Goal: Information Seeking & Learning: Check status

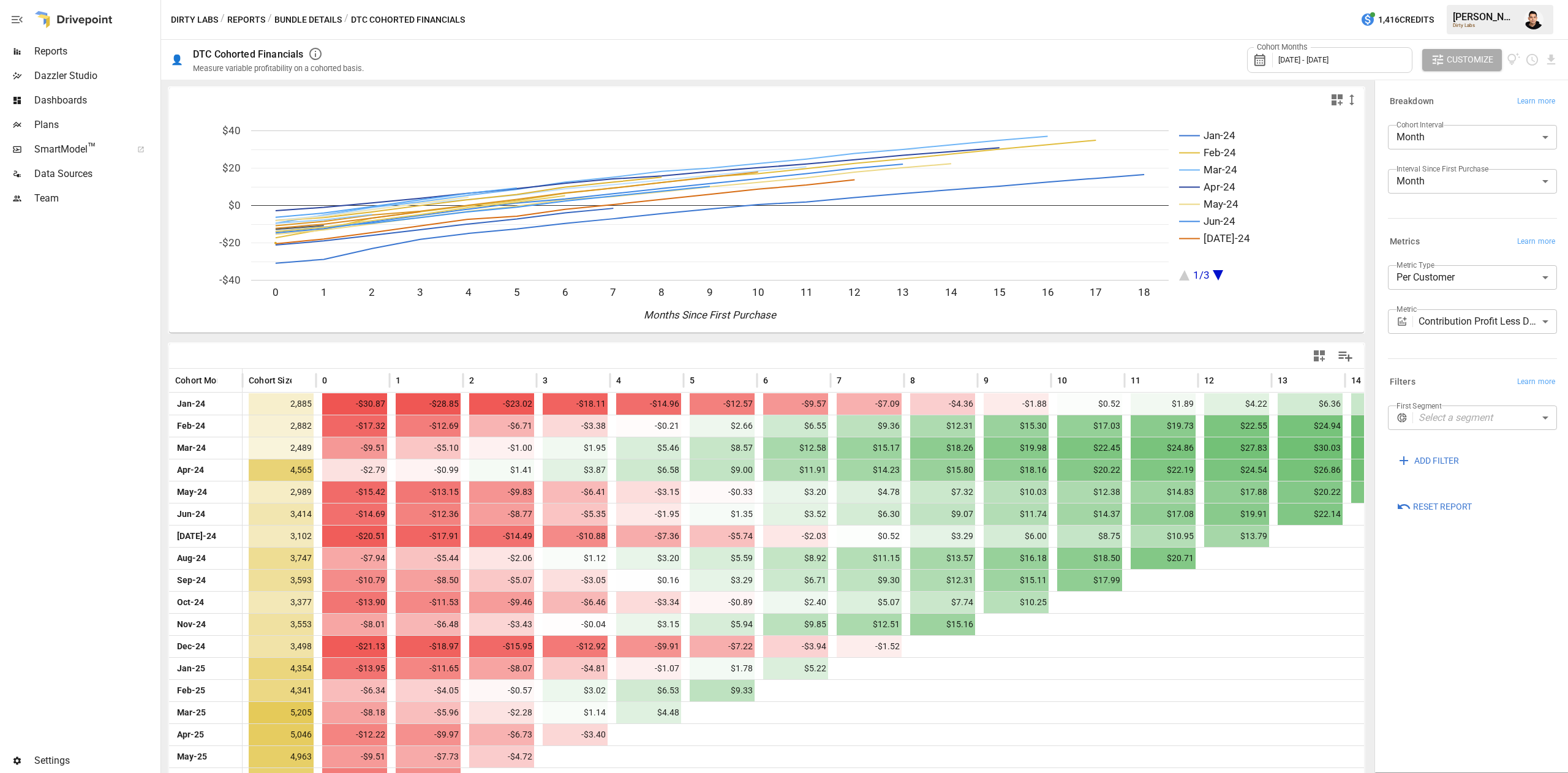
click at [73, 48] on span "Reports" at bounding box center [96, 51] width 124 height 14
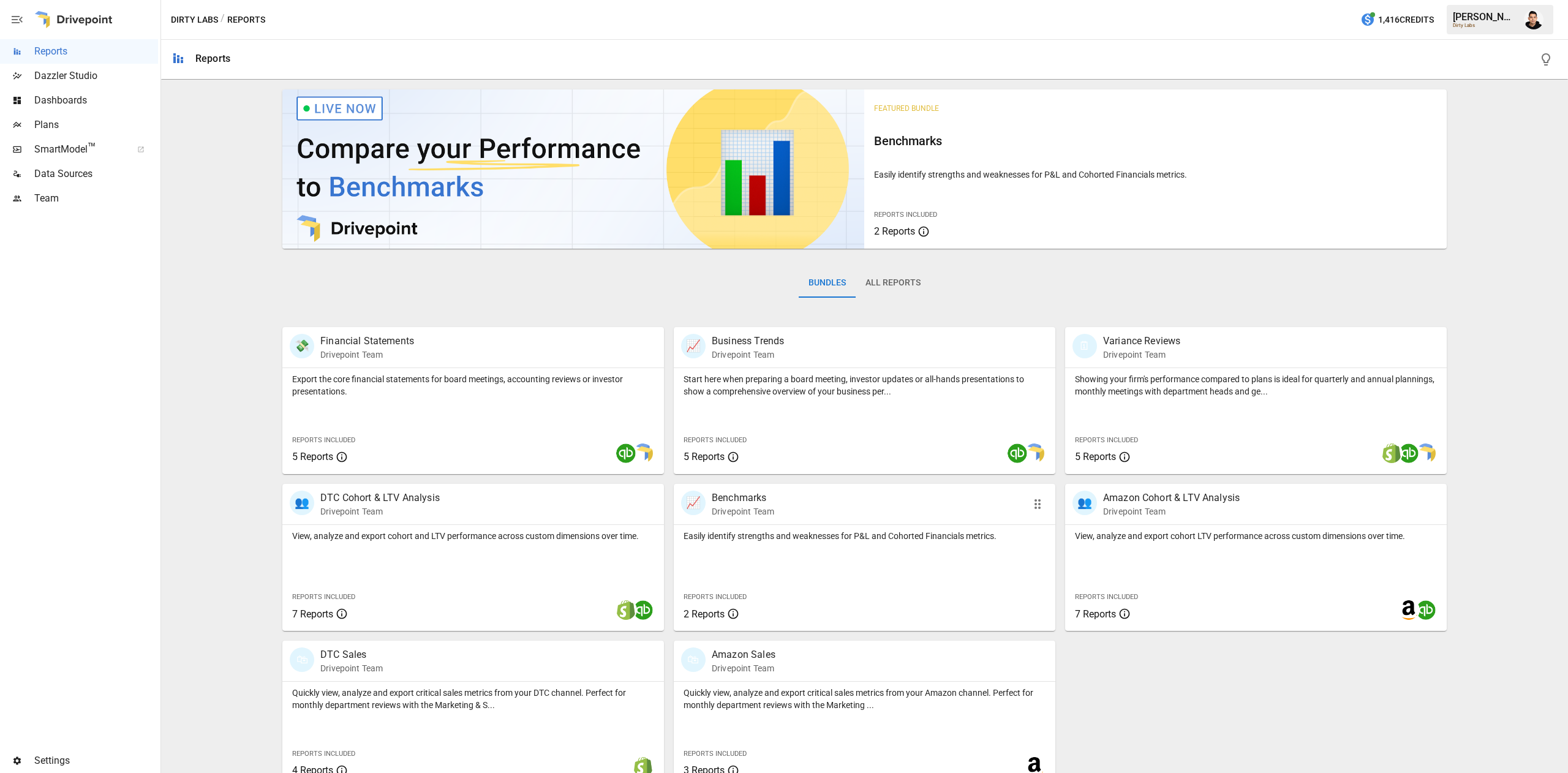
scroll to position [19, 0]
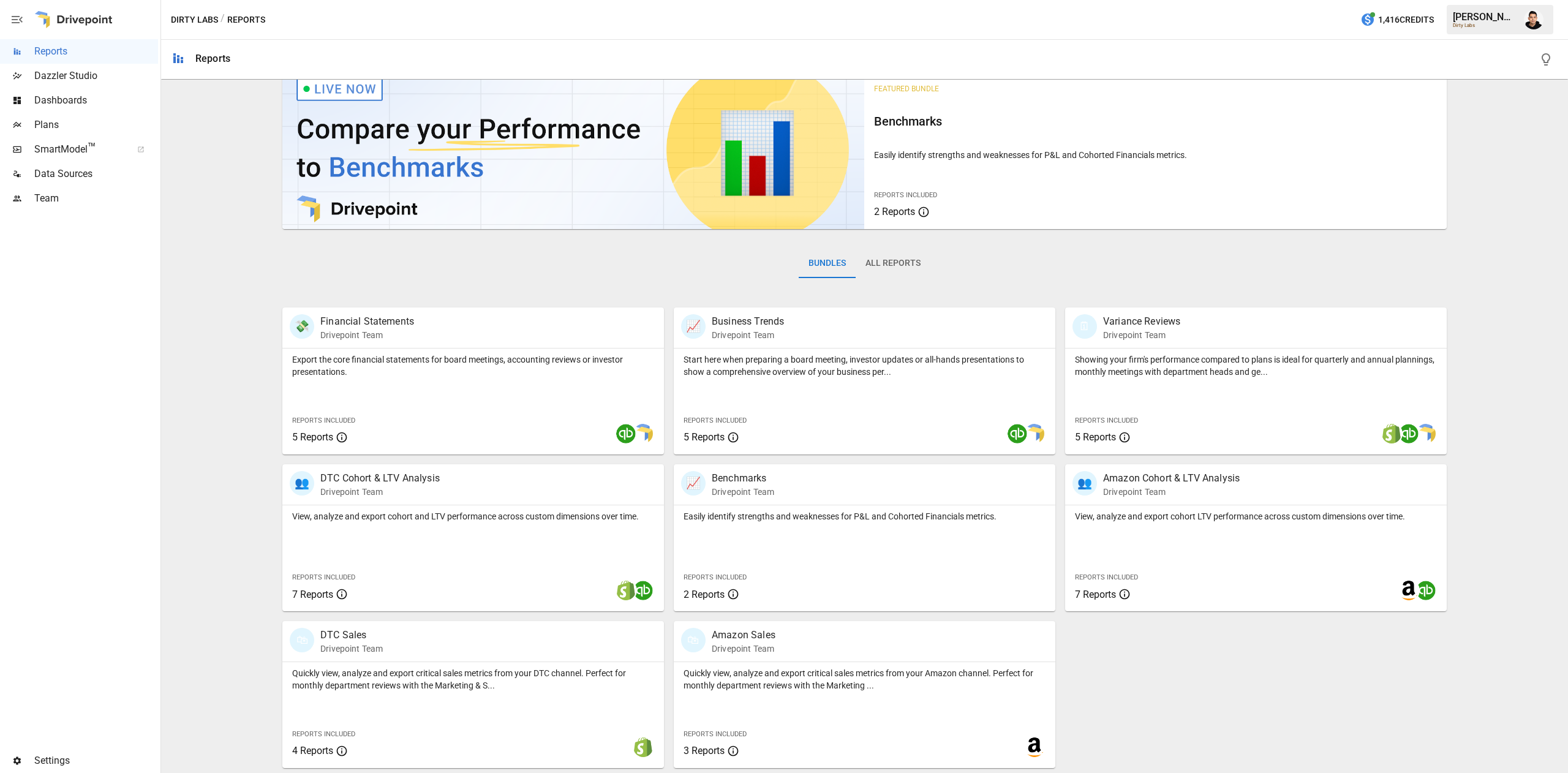
click at [885, 257] on button "All Reports" at bounding box center [893, 263] width 75 height 29
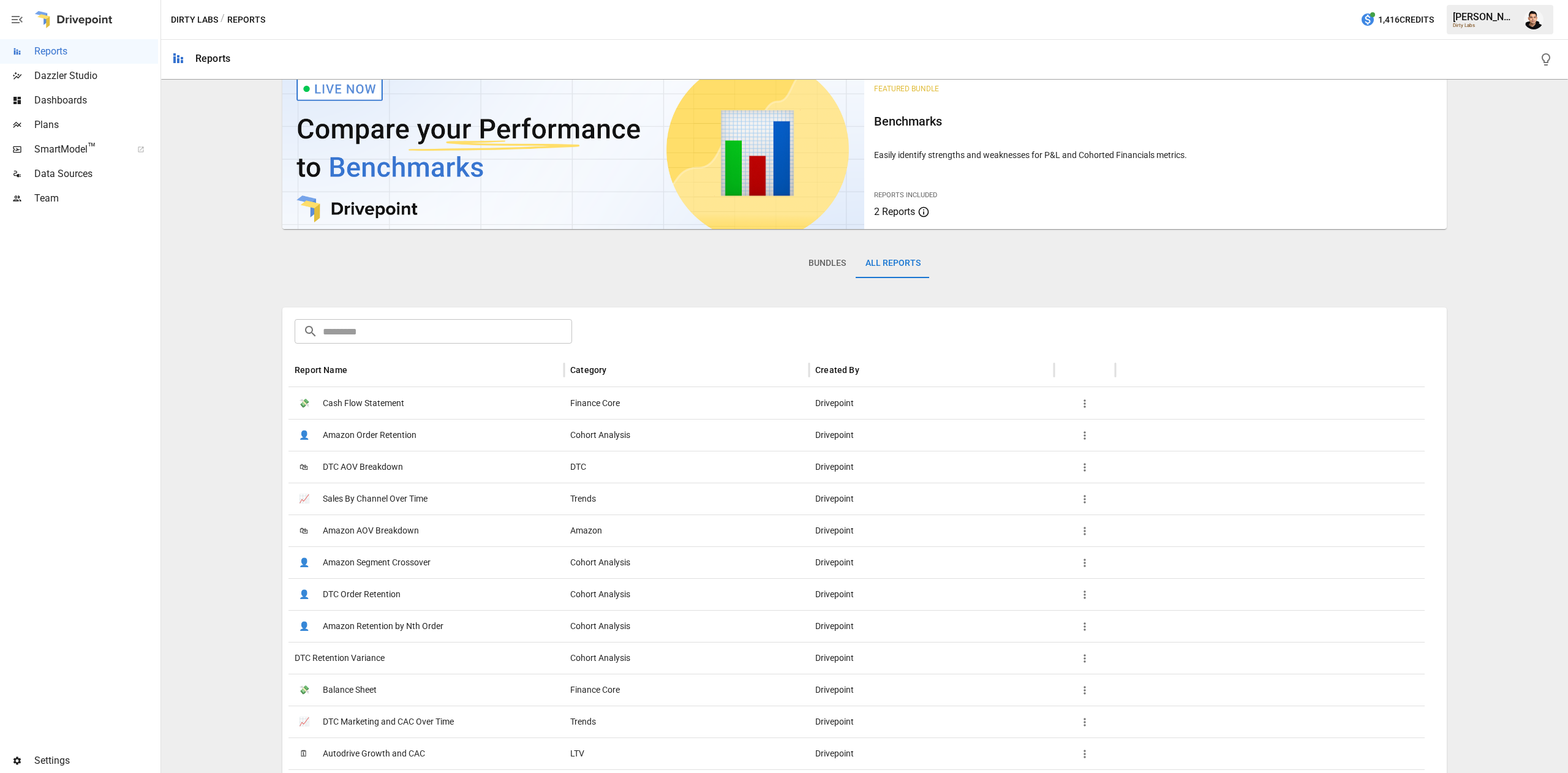
scroll to position [0, 0]
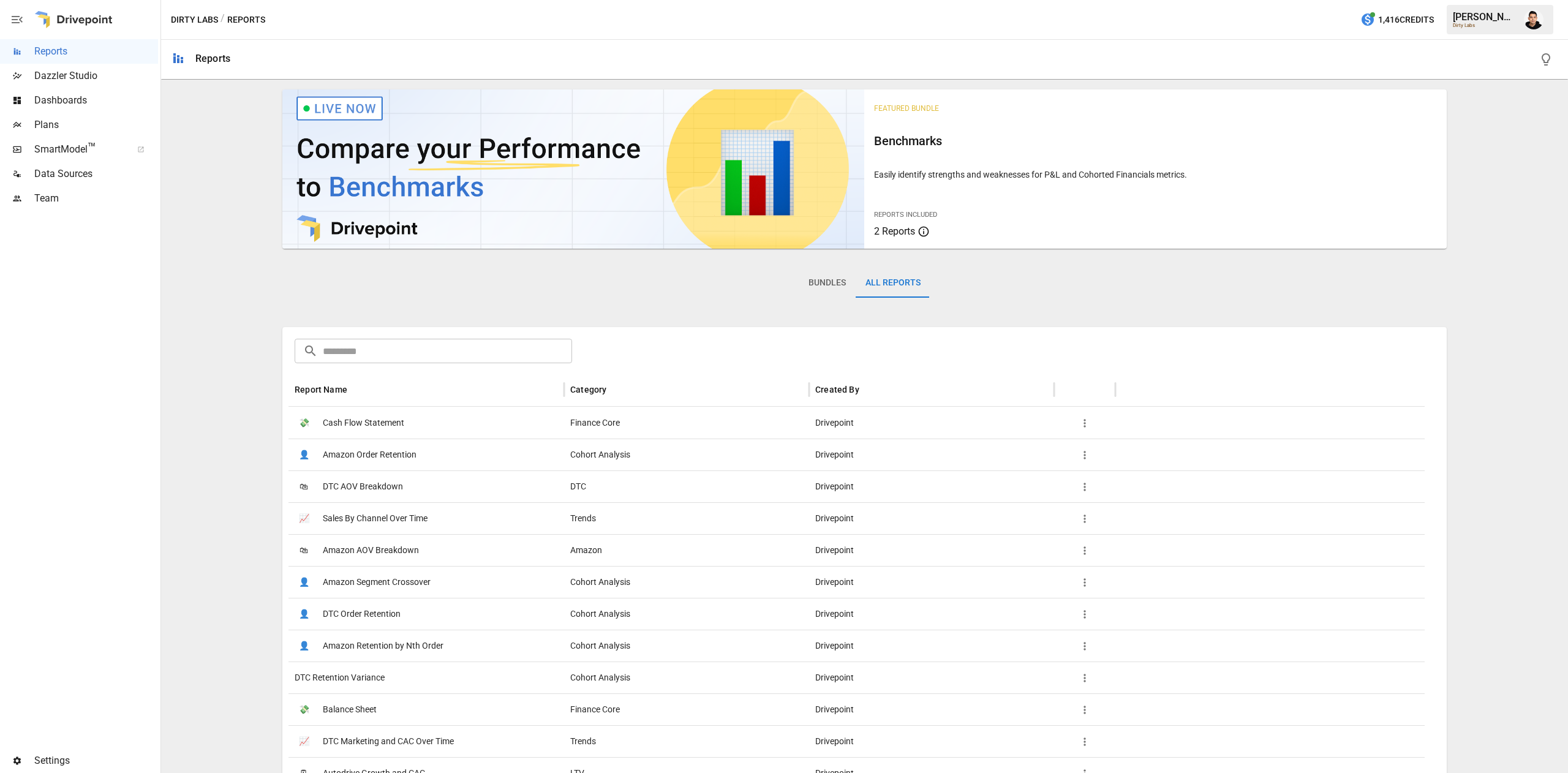
click at [468, 354] on input "text" at bounding box center [447, 351] width 249 height 24
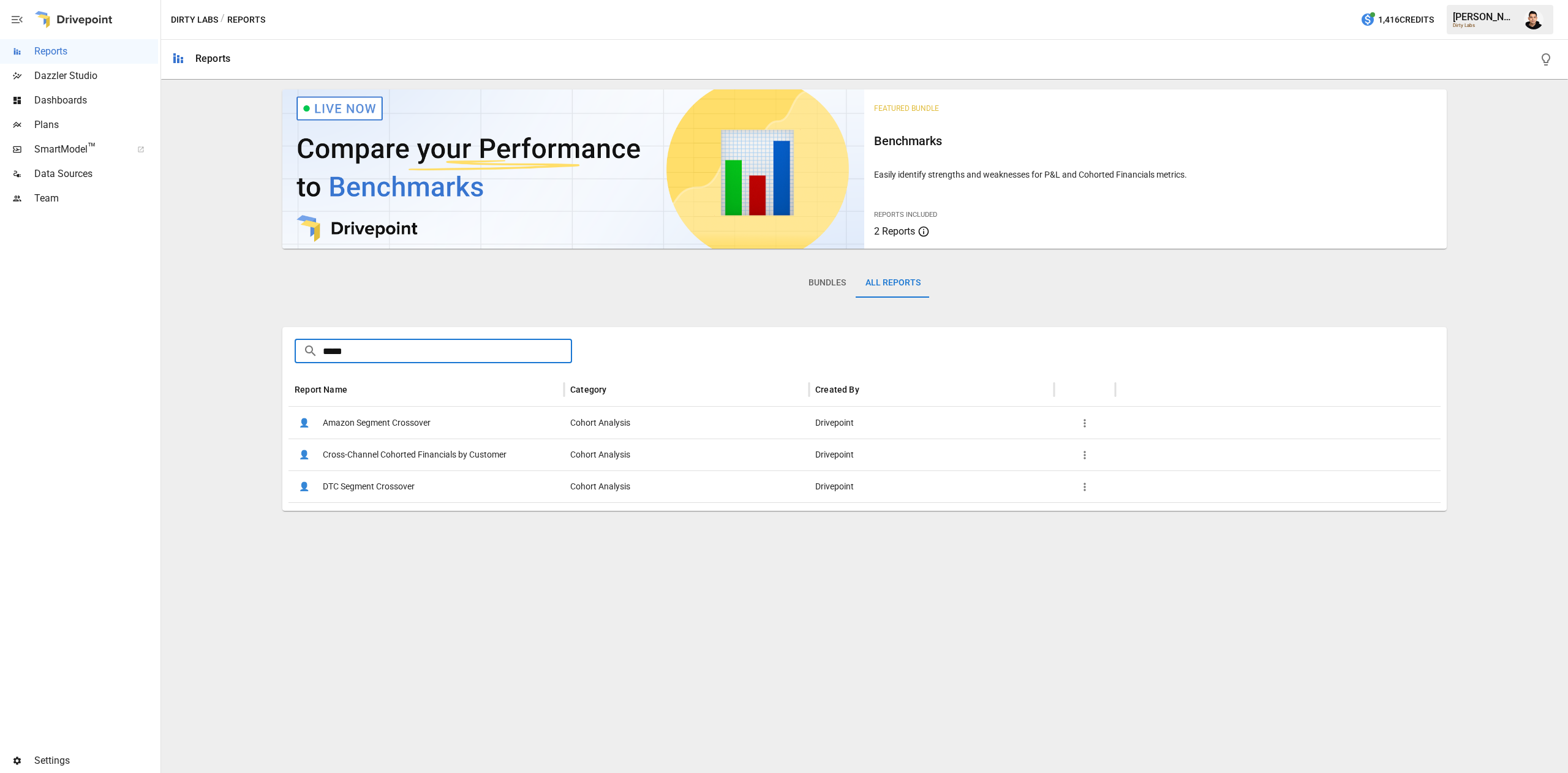
type input "*****"
click at [461, 453] on span "Cross-Channel Cohorted Financials by Customer" at bounding box center [414, 455] width 184 height 31
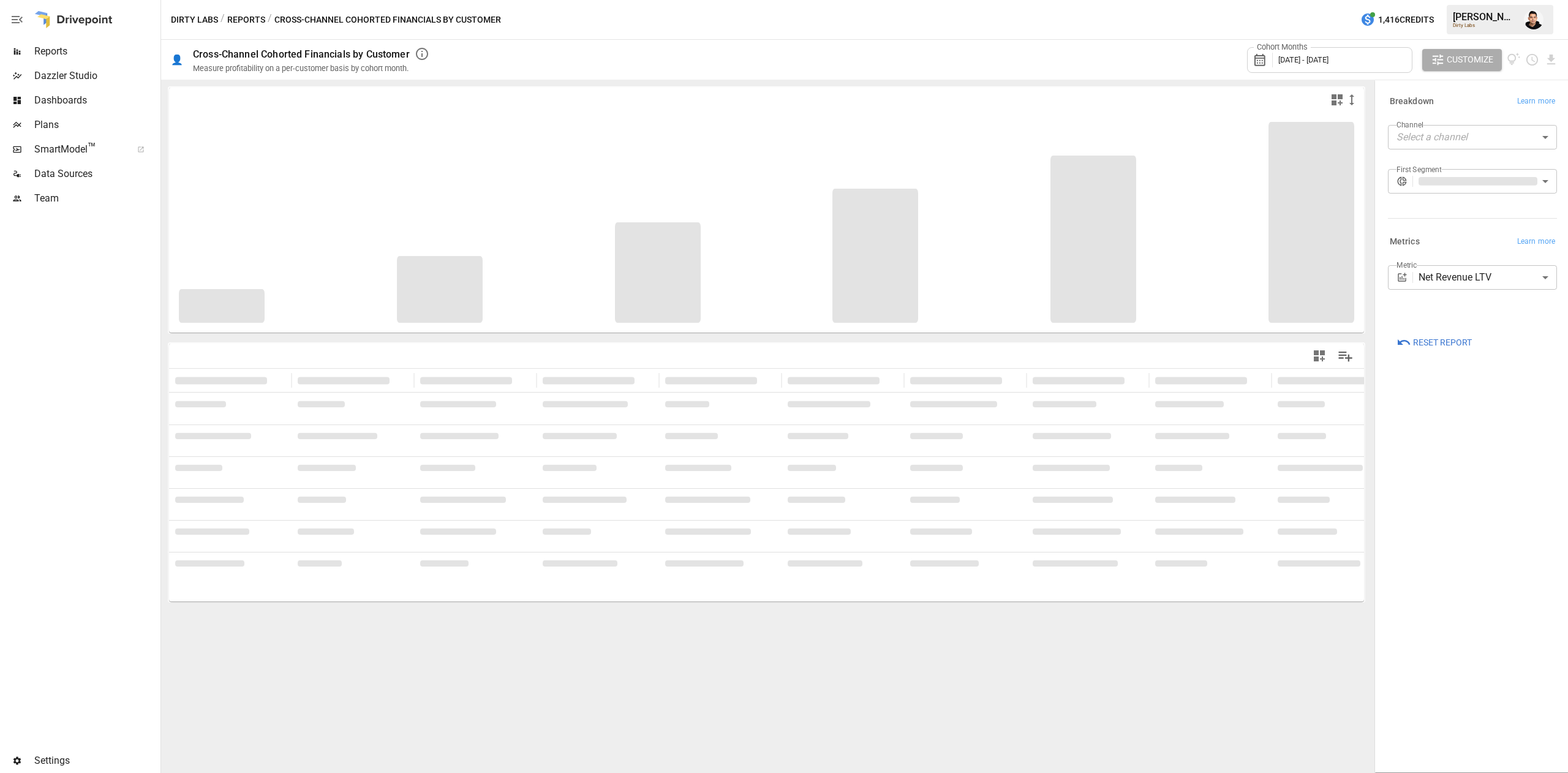
click at [1328, 59] on span "[DATE] - [DATE]" at bounding box center [1303, 60] width 50 height 9
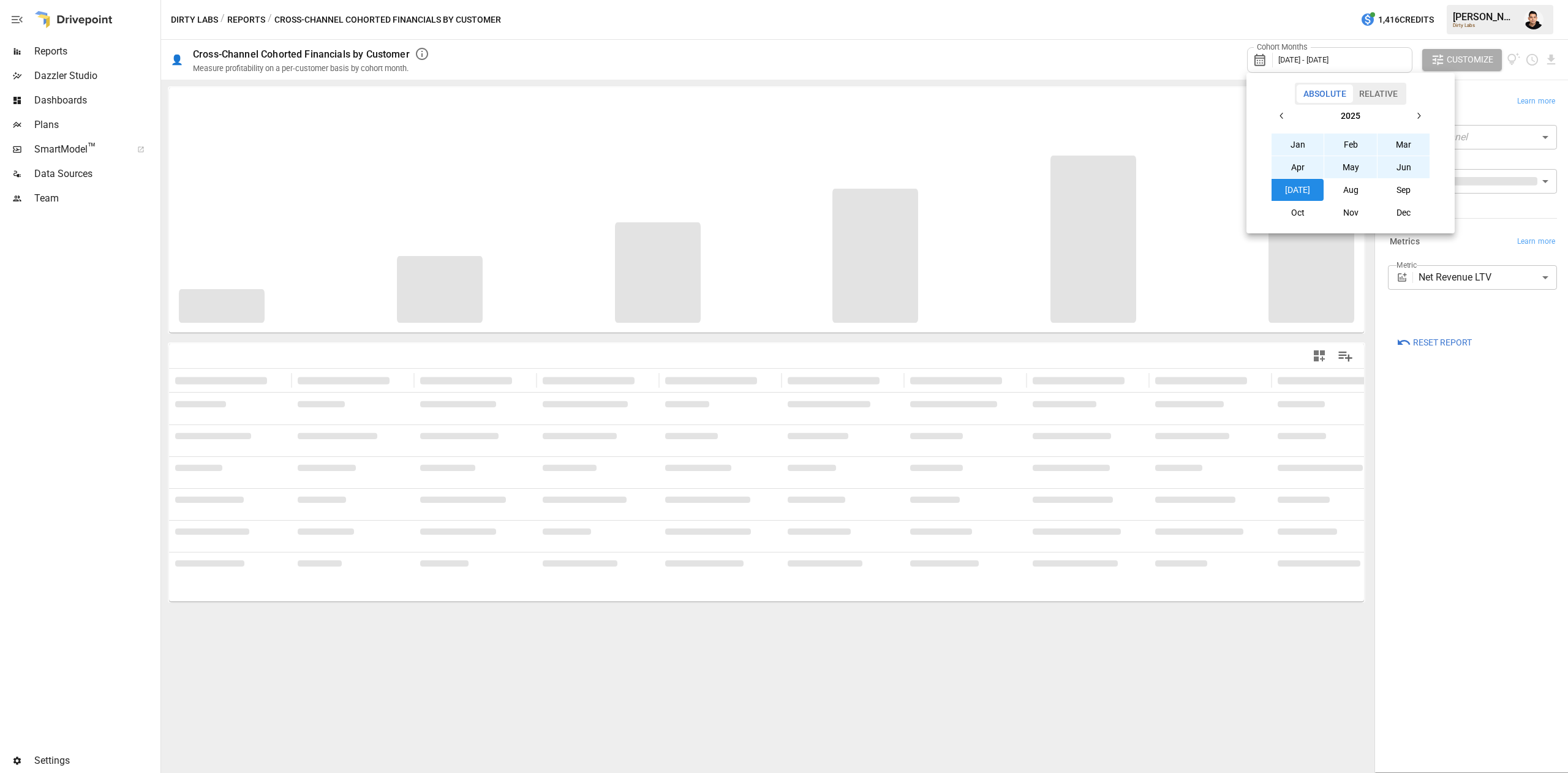
drag, startPoint x: 1427, startPoint y: 375, endPoint x: 1433, endPoint y: 350, distance: 25.7
click at [1431, 362] on div at bounding box center [784, 386] width 1568 height 773
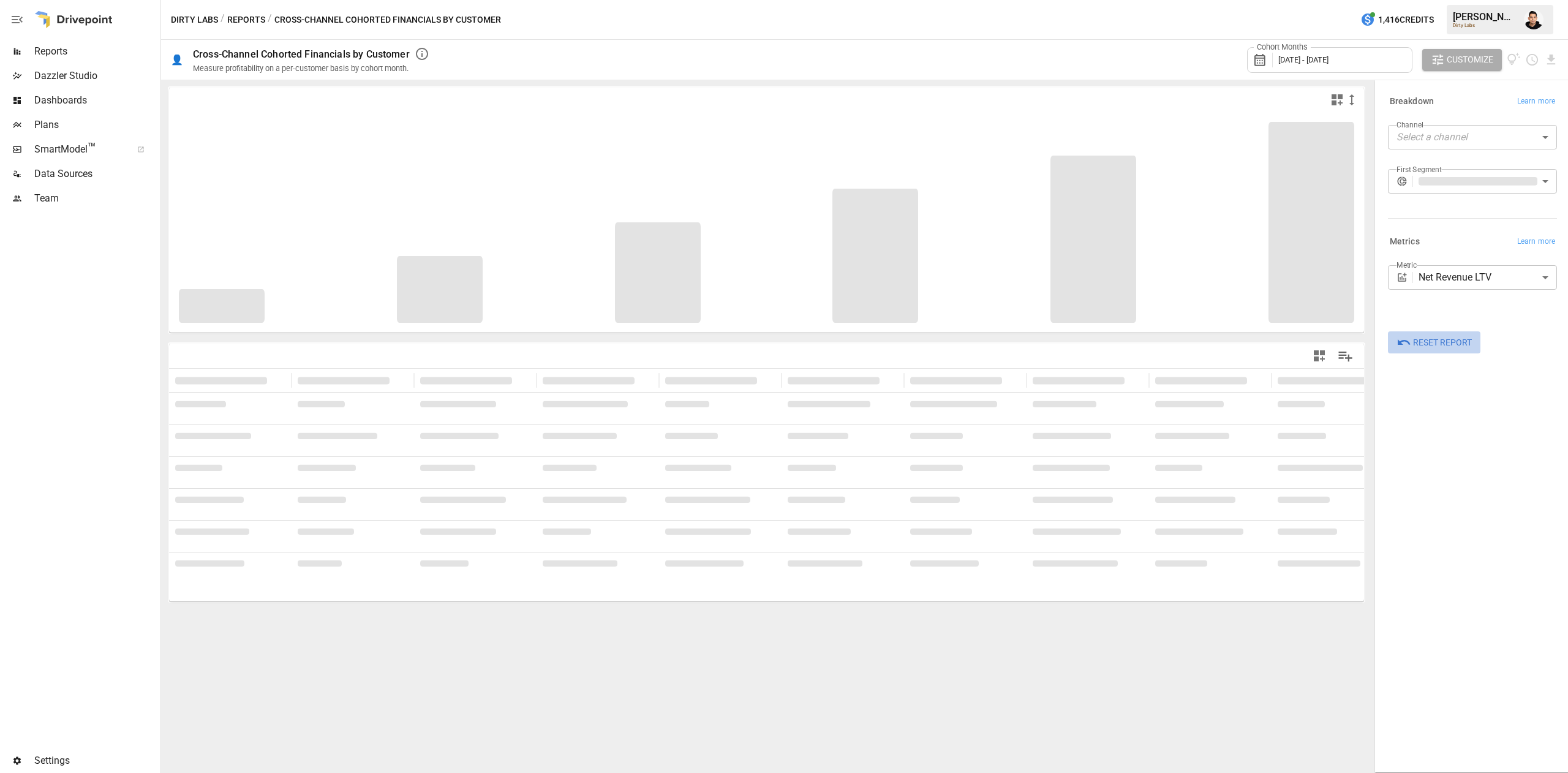
click at [1438, 333] on button "Reset Report" at bounding box center [1434, 342] width 92 height 22
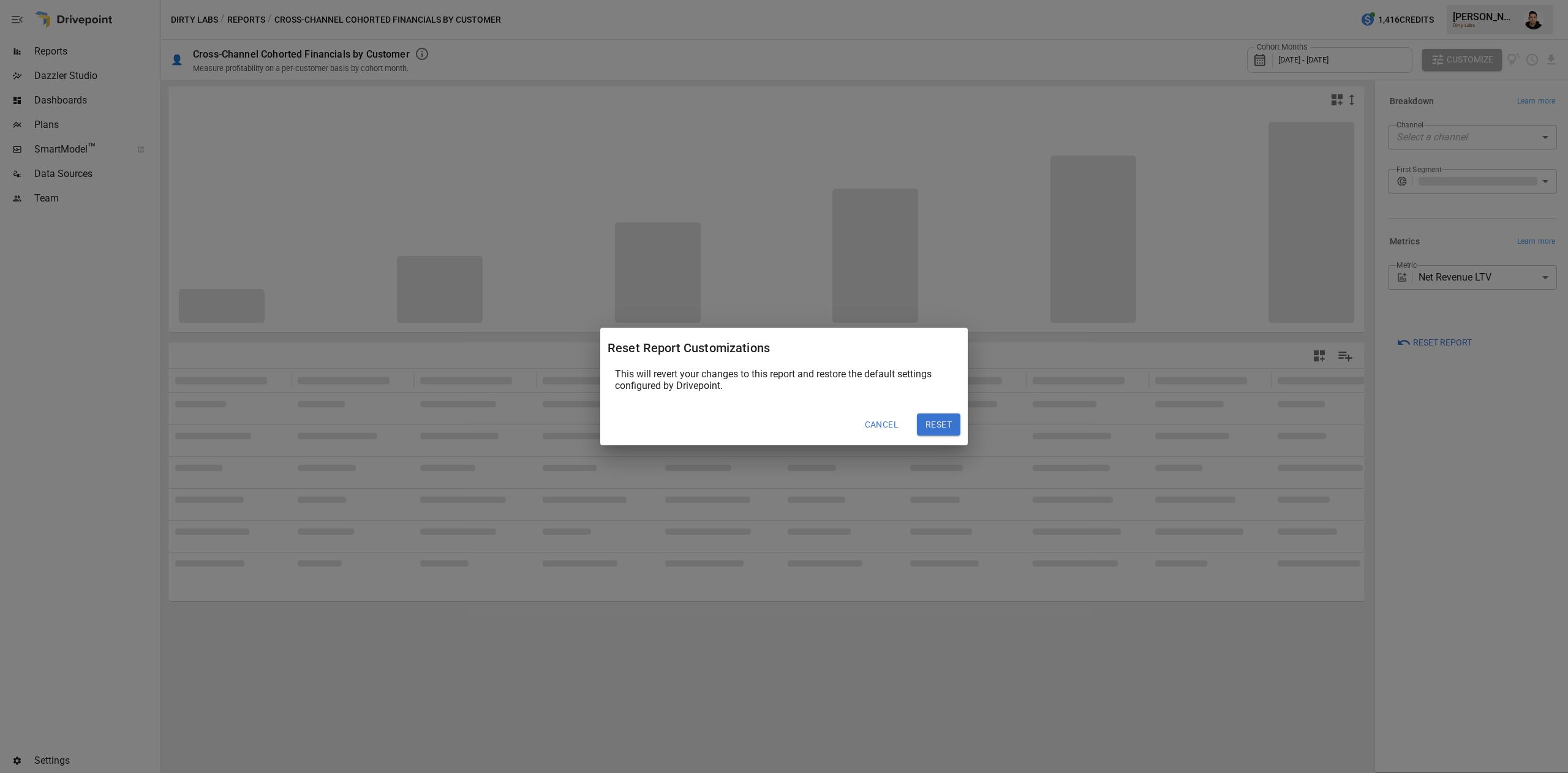
click at [934, 422] on button "Reset" at bounding box center [938, 424] width 43 height 22
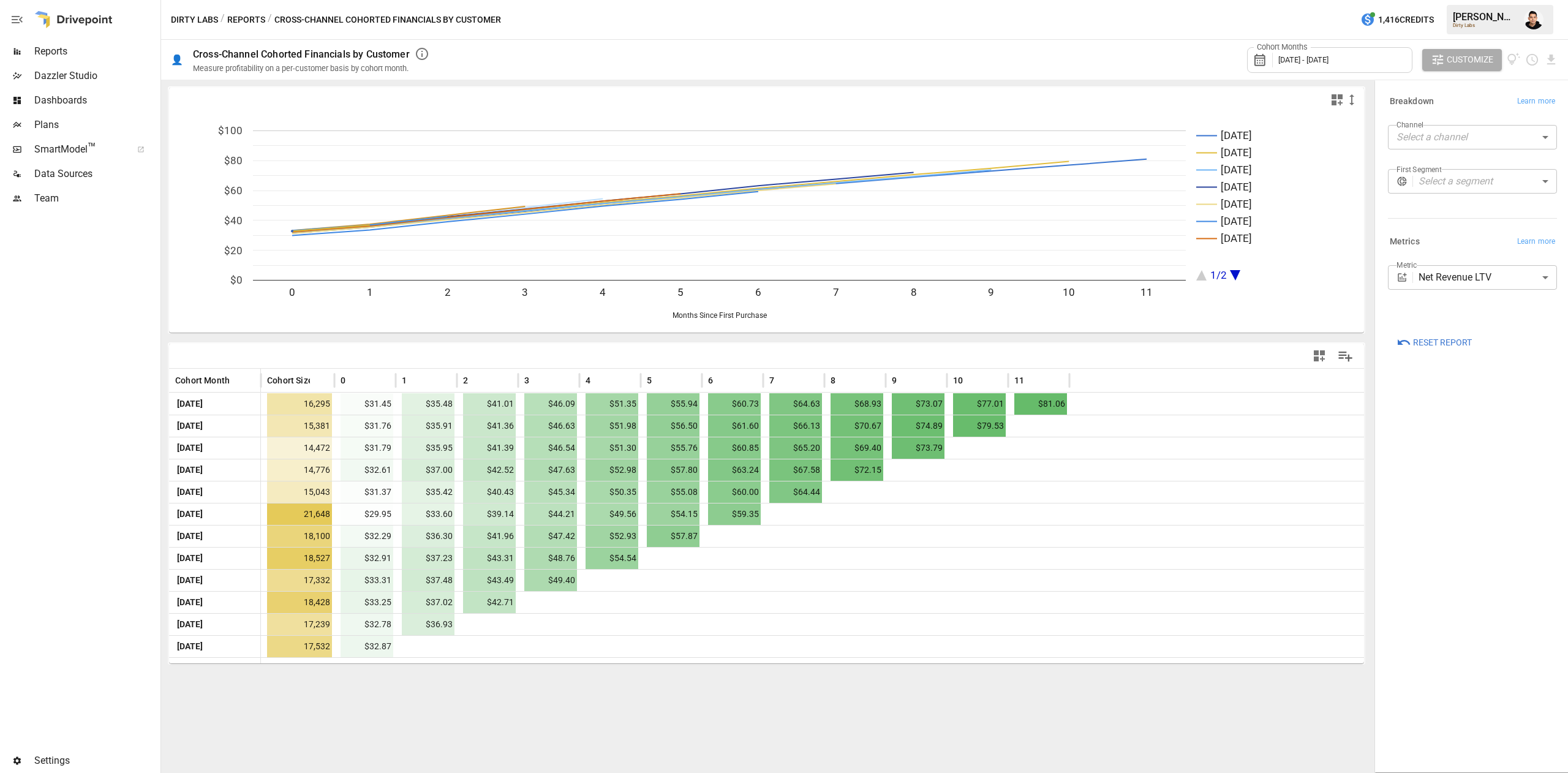
click at [1303, 56] on span "[DATE] - [DATE]" at bounding box center [1303, 60] width 50 height 9
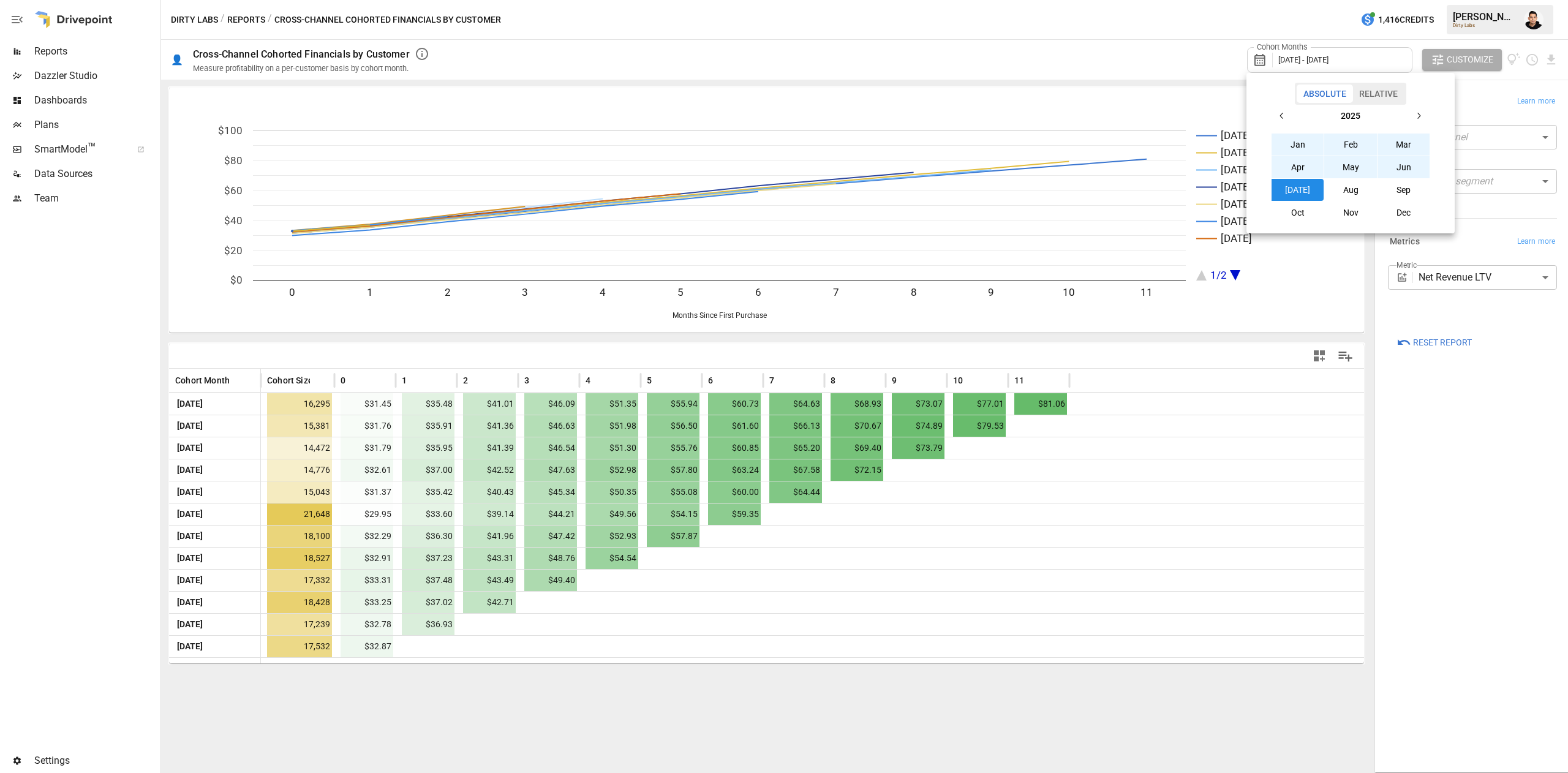
click at [1277, 114] on icon "button" at bounding box center [1282, 116] width 10 height 10
click at [1293, 142] on button "Jan" at bounding box center [1298, 144] width 53 height 22
click at [1298, 193] on button "[DATE]" at bounding box center [1298, 189] width 53 height 22
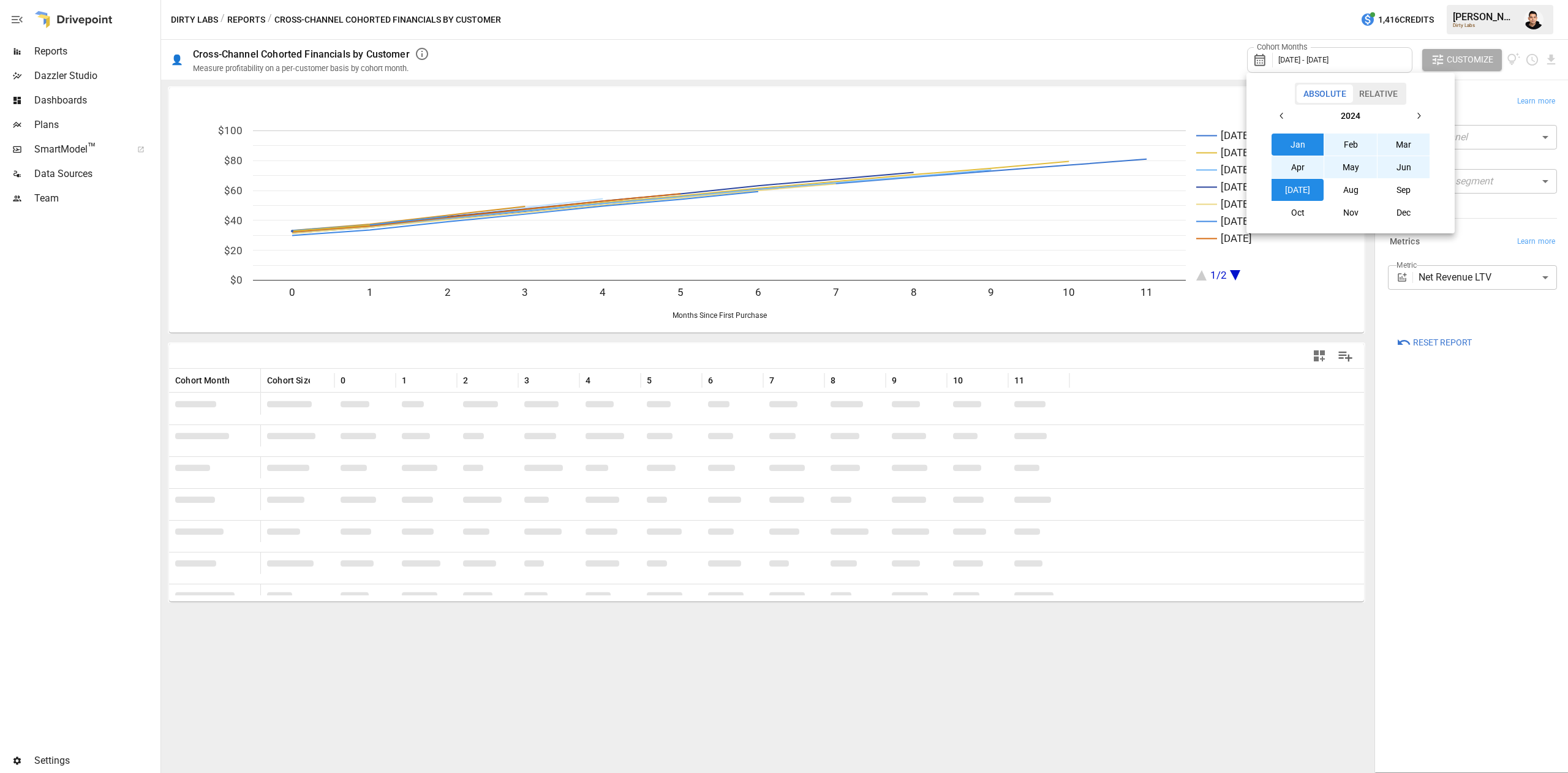
click at [1300, 191] on button "[DATE]" at bounding box center [1298, 189] width 53 height 22
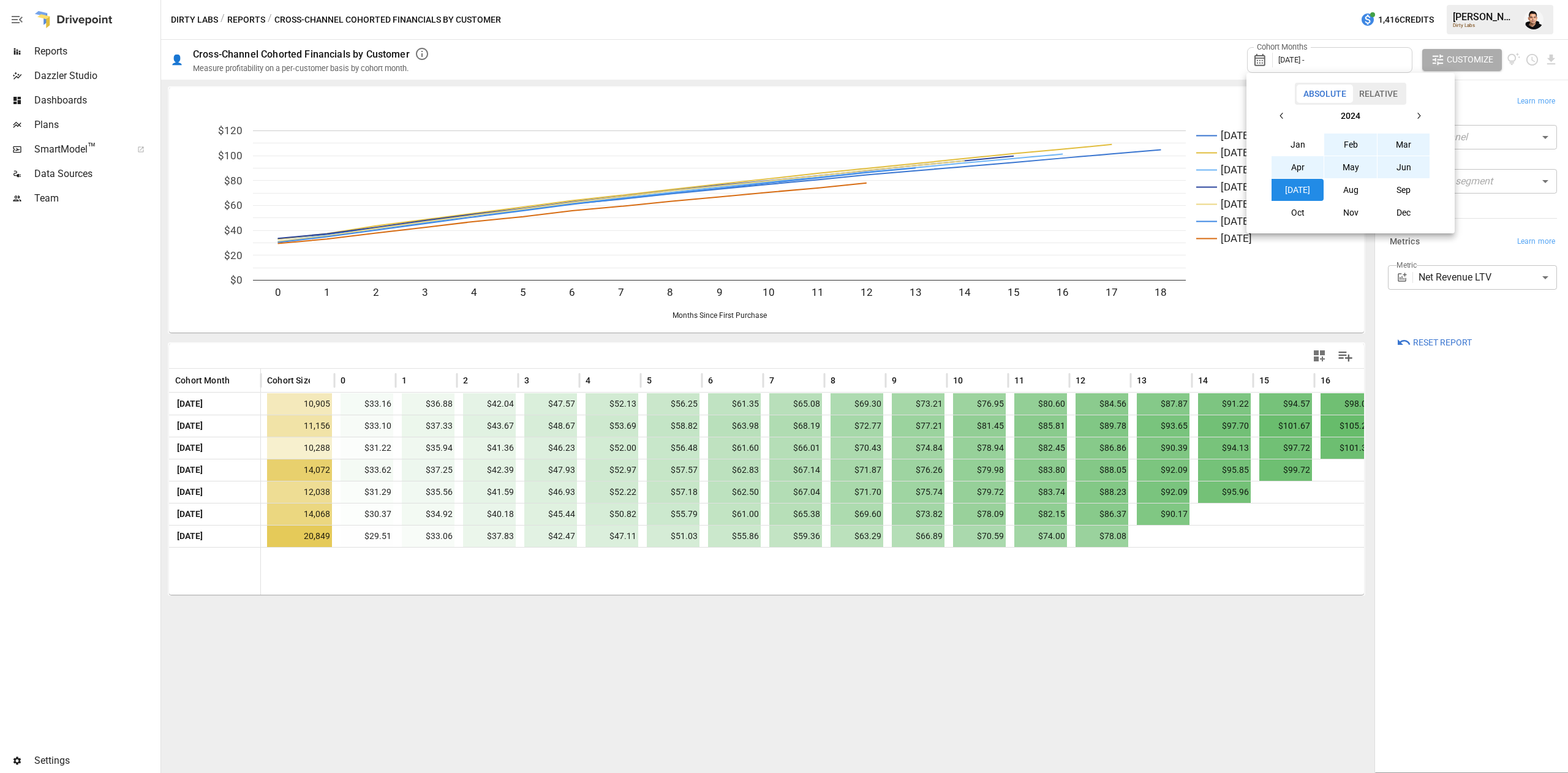
click at [1417, 108] on button "button" at bounding box center [1418, 115] width 22 height 22
click at [1303, 193] on button "[DATE]" at bounding box center [1298, 189] width 53 height 22
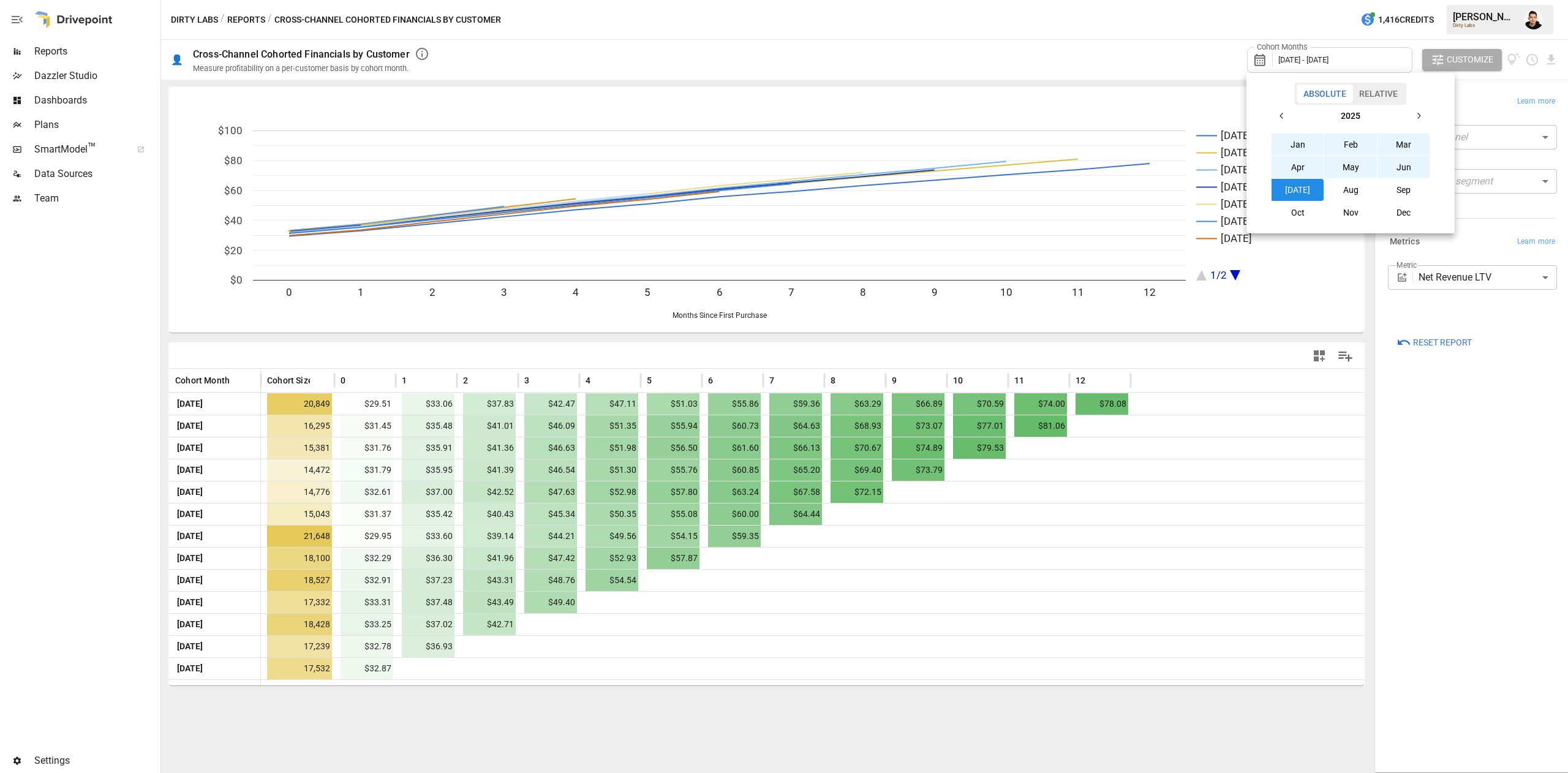
click at [1487, 518] on div at bounding box center [784, 386] width 1568 height 773
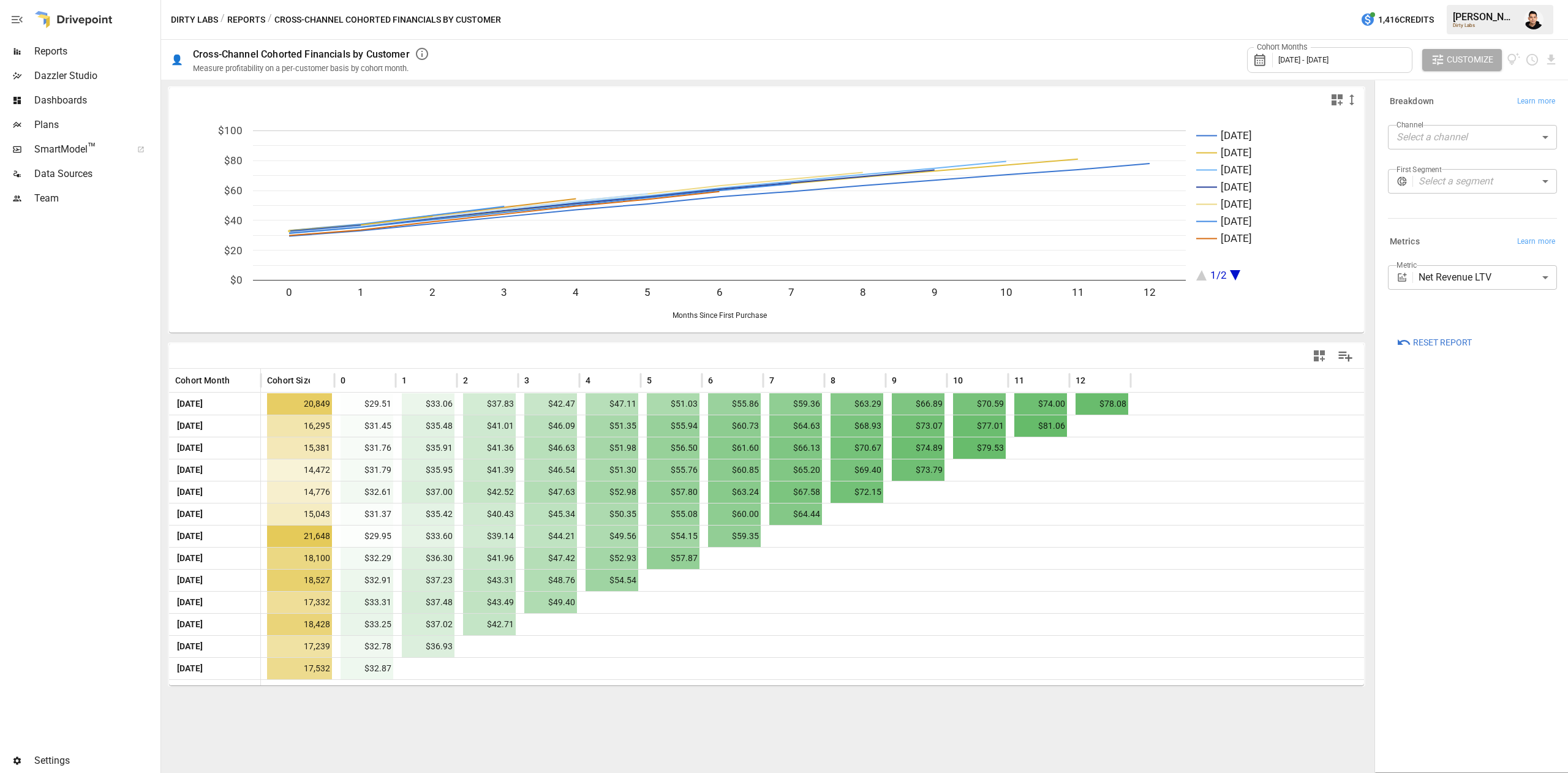
click at [555, 346] on div at bounding box center [766, 356] width 1195 height 24
click at [1345, 66] on div "Cohort Months [DATE] - [DATE]" at bounding box center [1330, 60] width 166 height 26
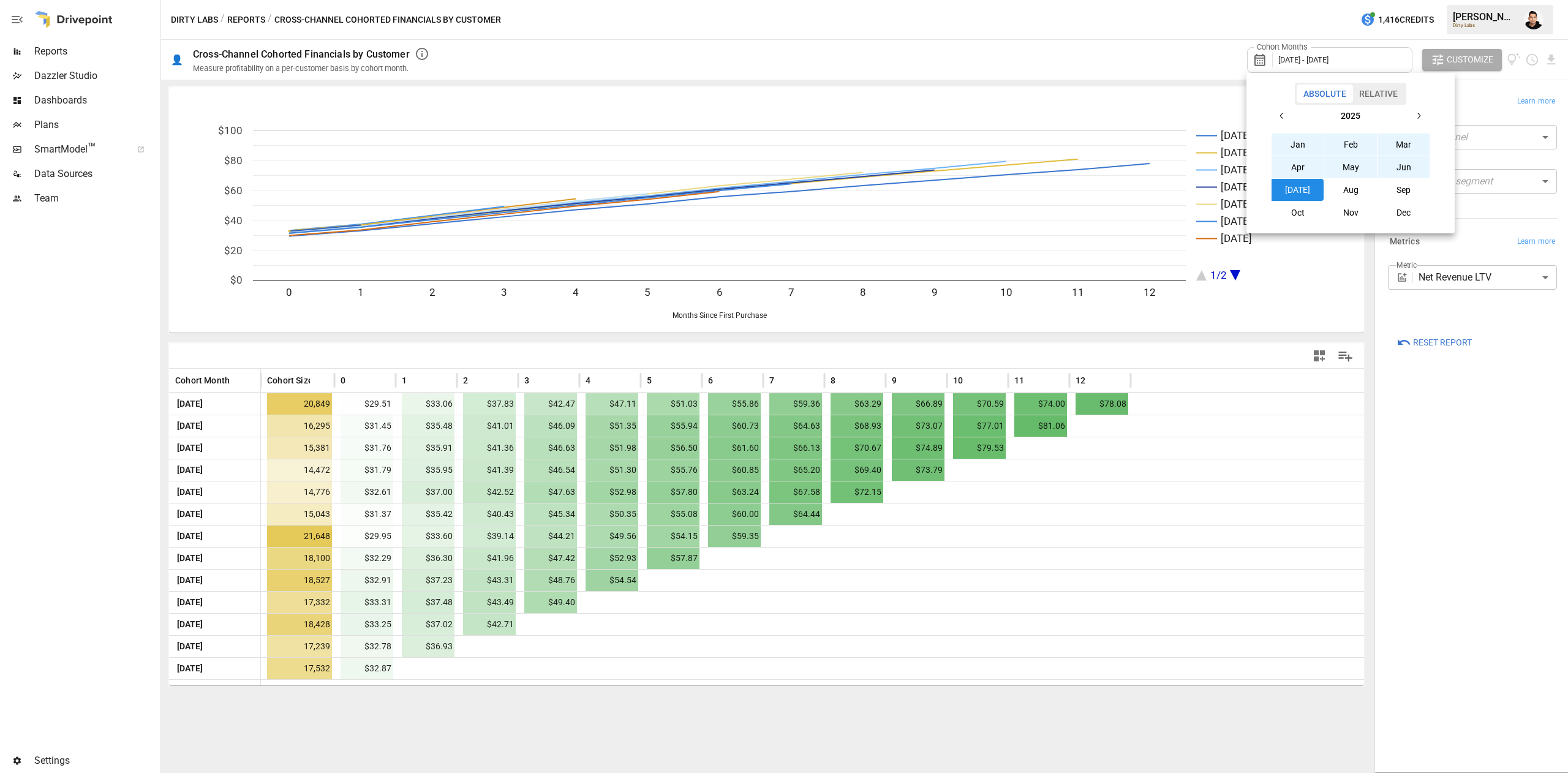
click at [1279, 112] on icon "button" at bounding box center [1282, 116] width 10 height 10
click at [1304, 148] on button "Jan" at bounding box center [1298, 144] width 53 height 22
click at [1412, 117] on button "button" at bounding box center [1418, 115] width 22 height 22
click at [1280, 188] on button "[DATE]" at bounding box center [1298, 189] width 53 height 22
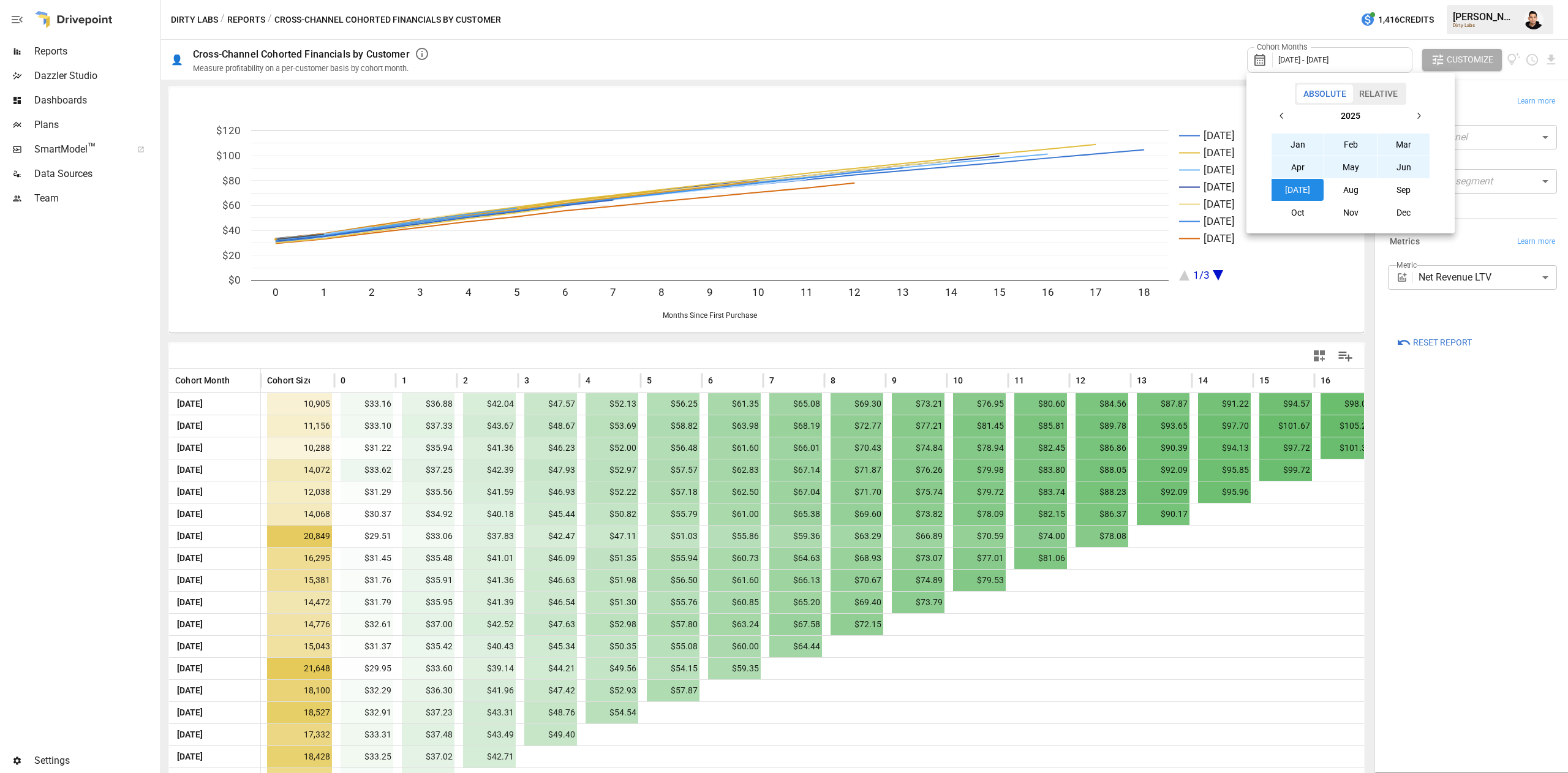
click at [1468, 496] on div at bounding box center [784, 386] width 1568 height 773
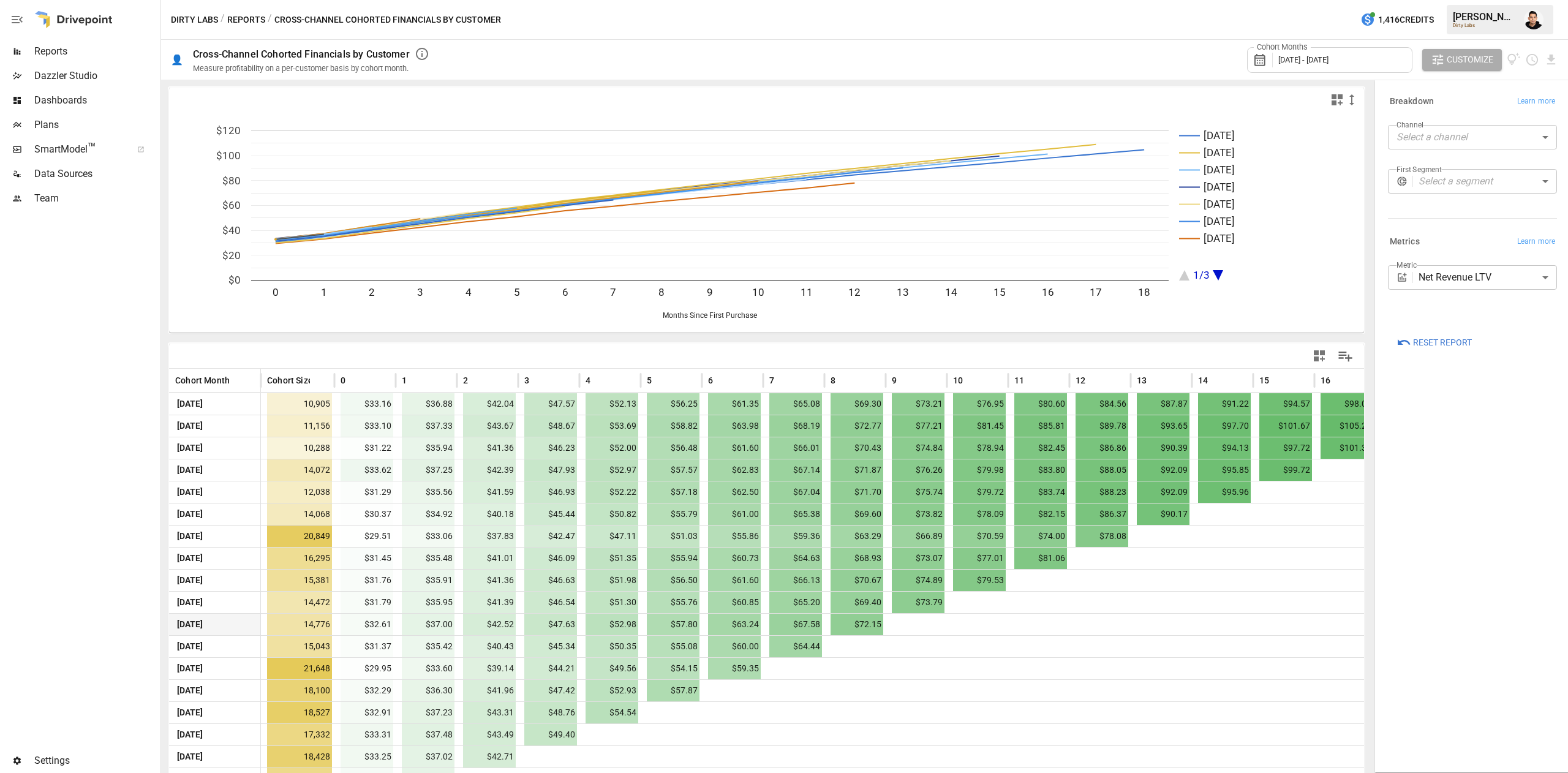
scroll to position [64, 0]
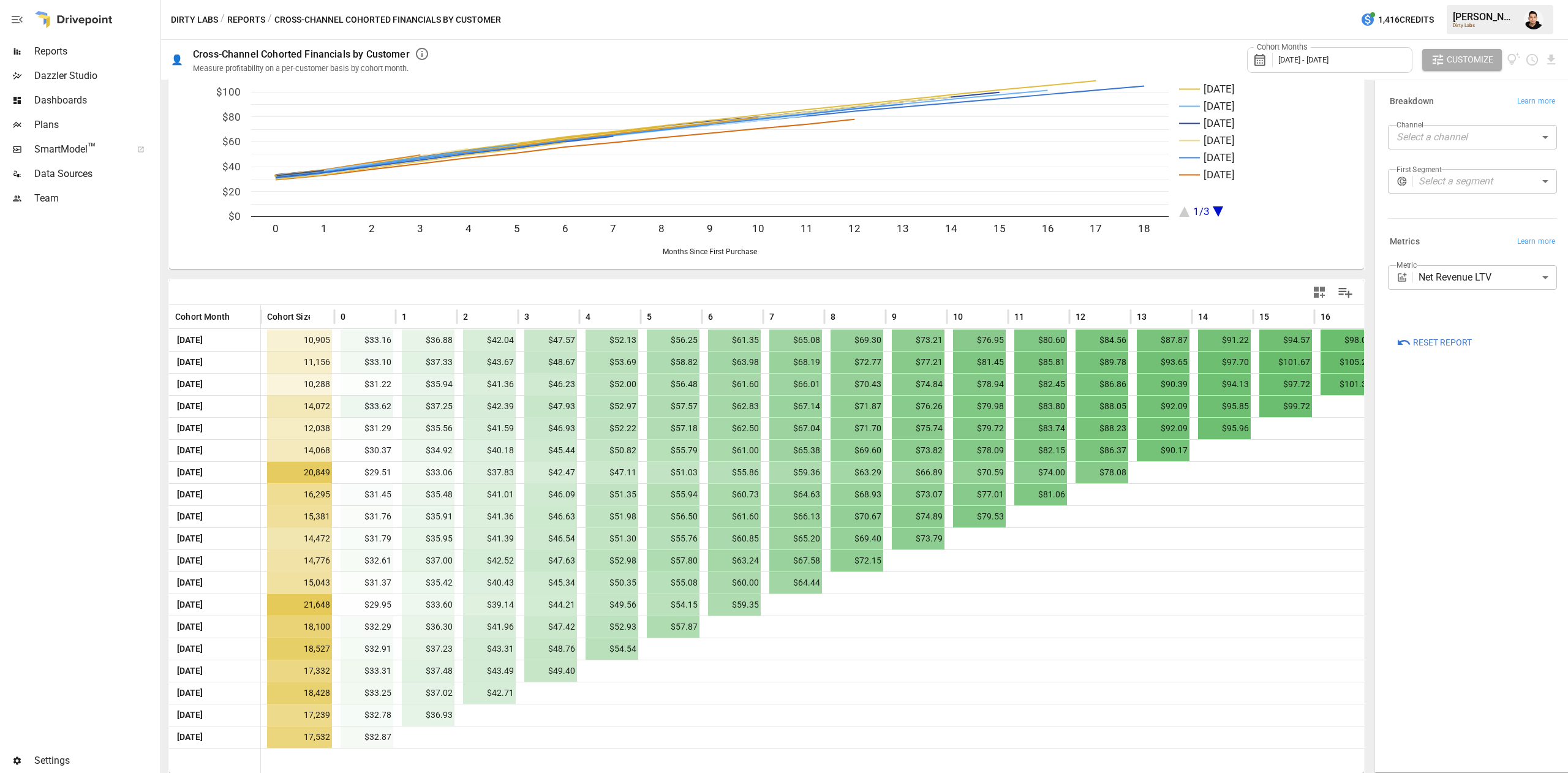
click at [1441, 0] on body "Reports Dazzler Studio Dashboards Plans SmartModel ™ Data Sources Team Settings…" at bounding box center [784, 0] width 1568 height 0
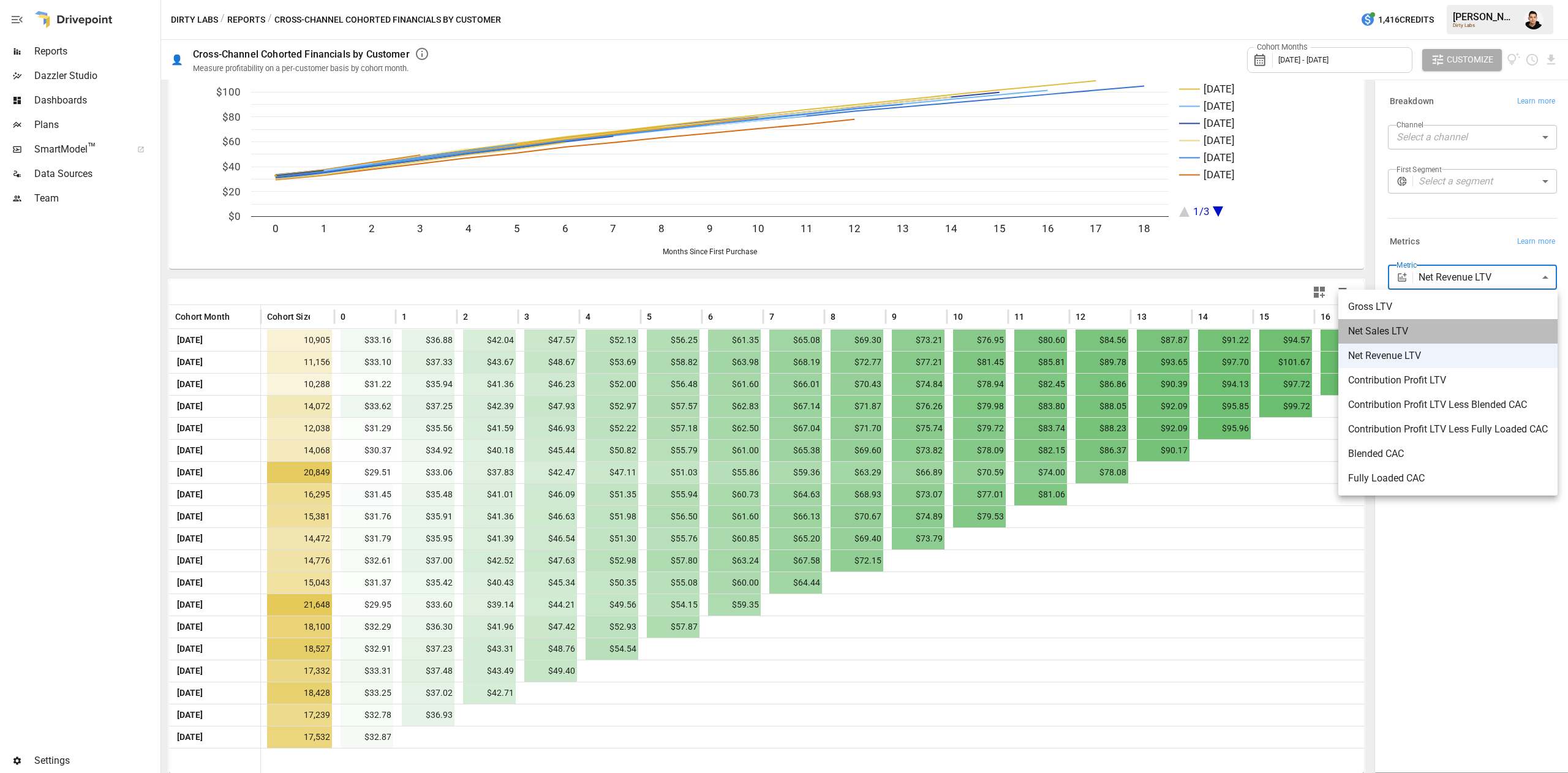
click at [1397, 333] on span "Net Sales LTV" at bounding box center [1448, 331] width 200 height 14
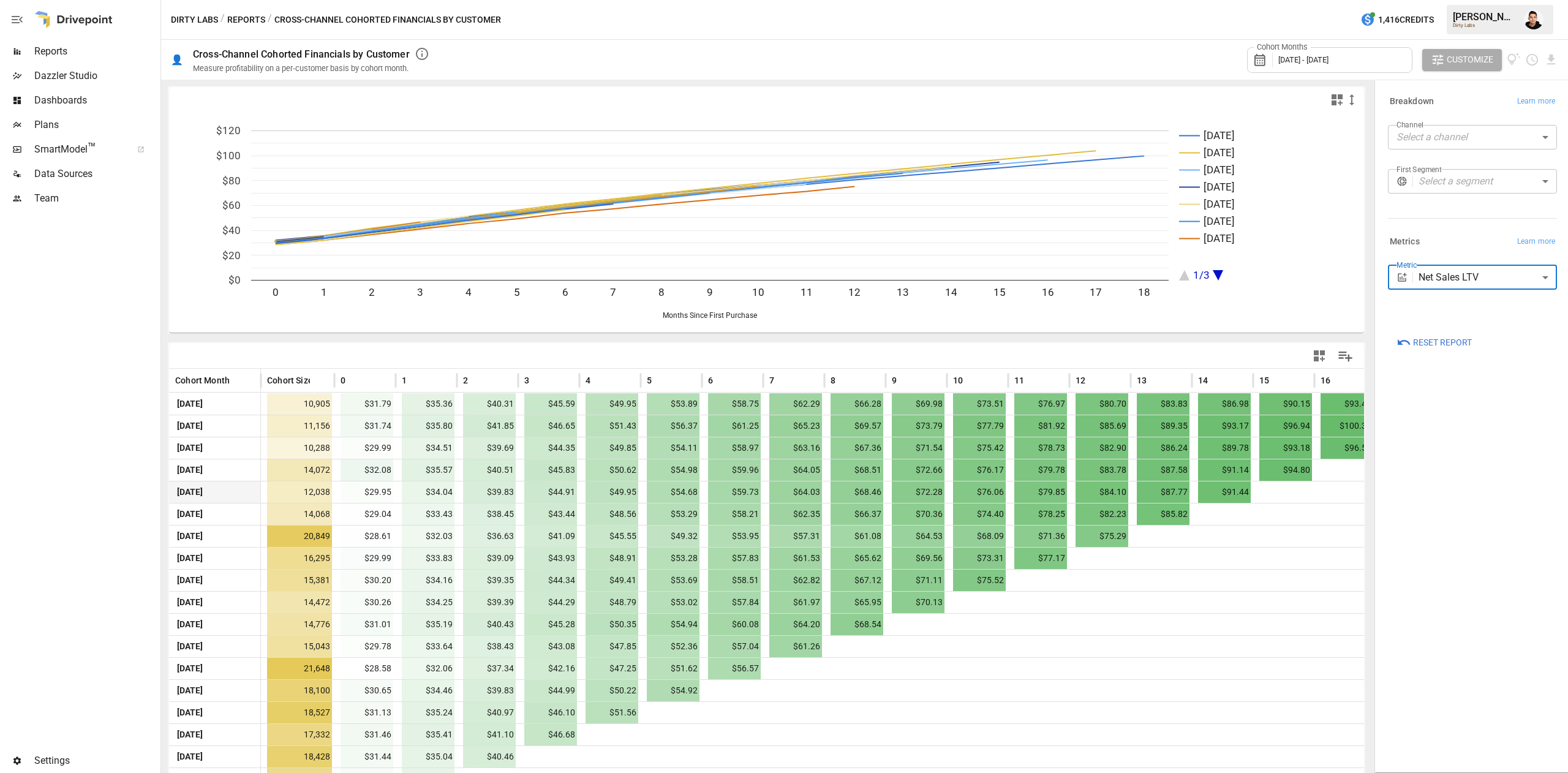
scroll to position [64, 0]
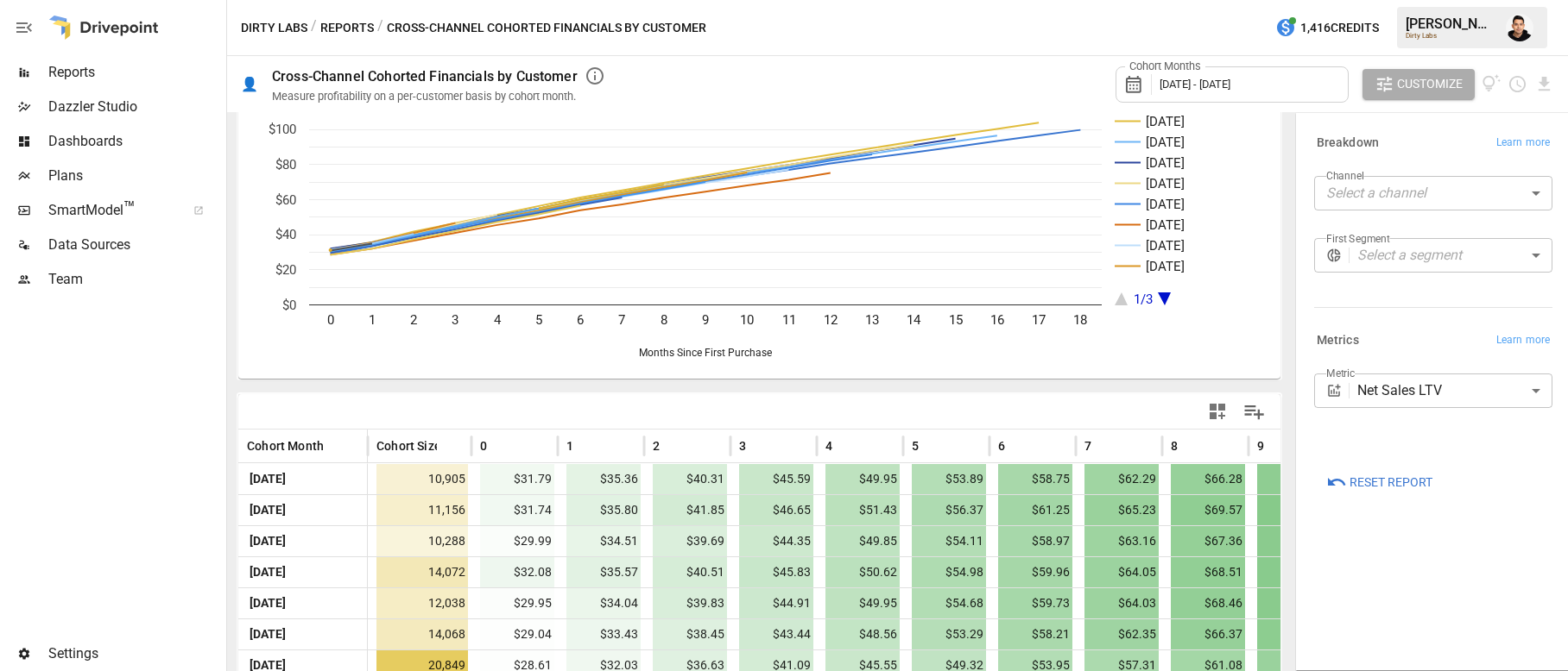
drag, startPoint x: 968, startPoint y: 27, endPoint x: 984, endPoint y: 33, distance: 17.1
click at [974, 29] on div "Dirty Labs / Reports / Cross-Channel Cohorted Financials by Customer 1,416 Cred…" at bounding box center [898, 27] width 1341 height 55
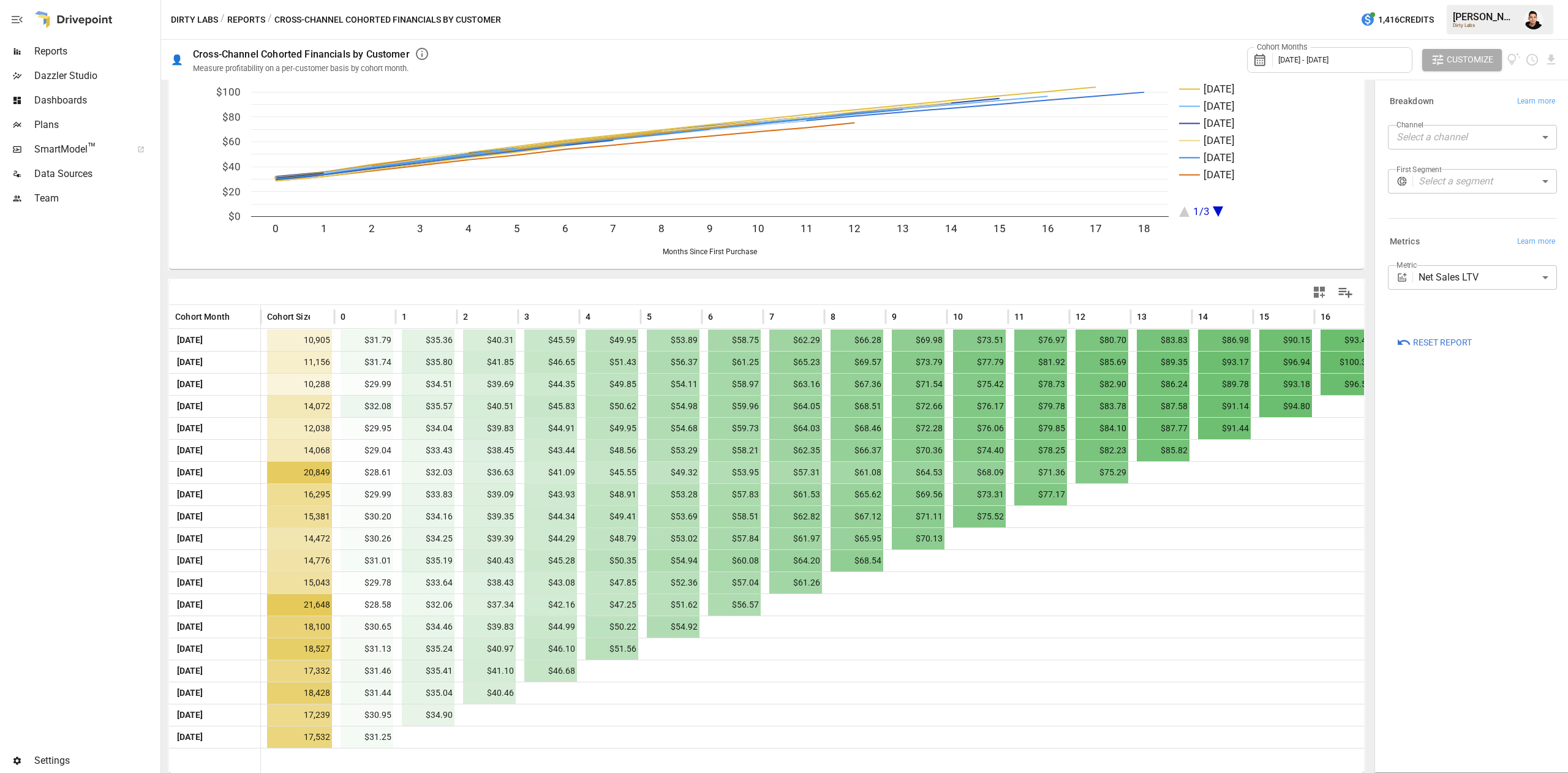
click at [1444, 0] on body "Reports Dazzler Studio Dashboards Plans SmartModel ™ Data Sources Team Settings…" at bounding box center [784, 0] width 1568 height 0
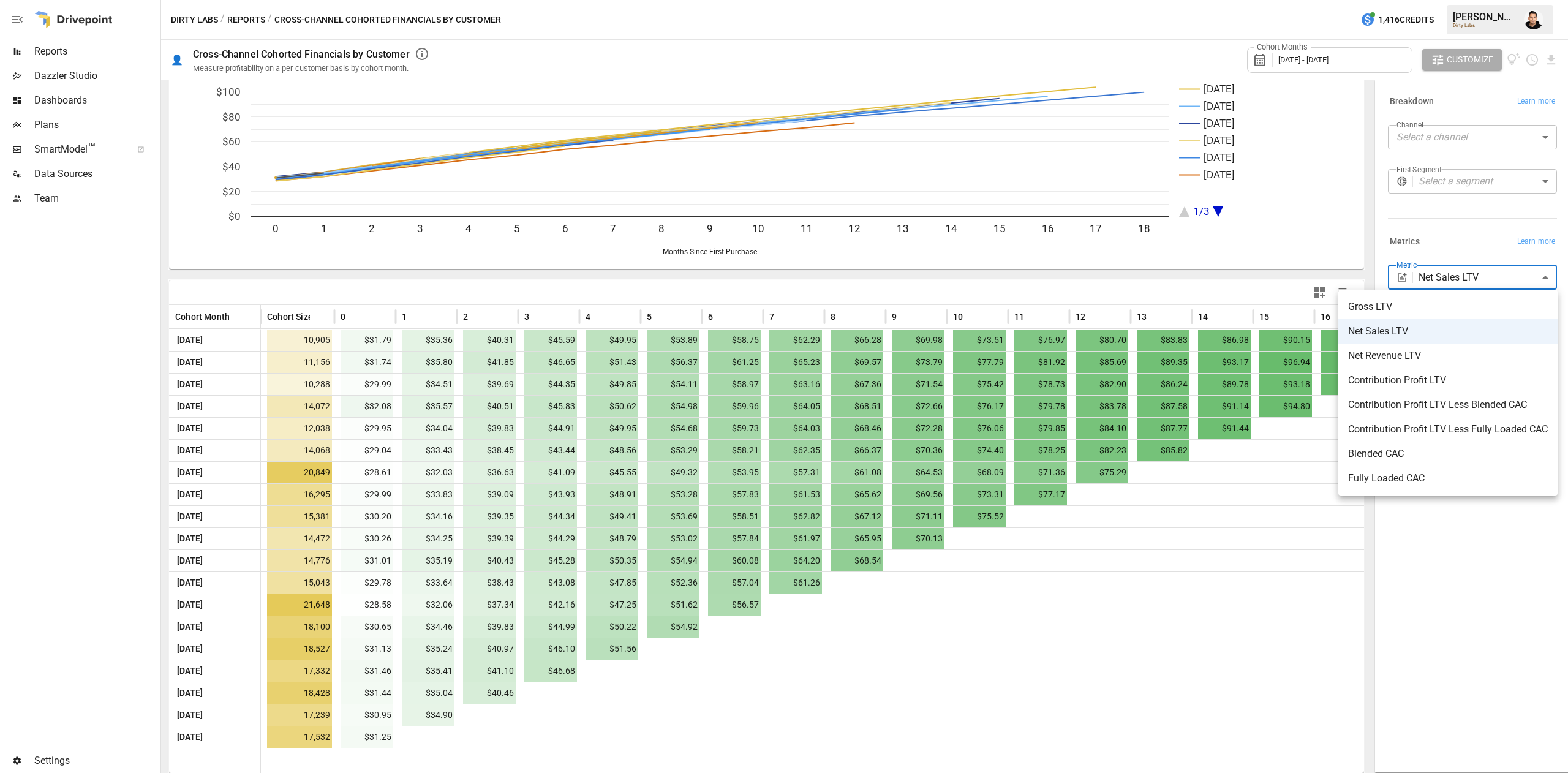
click at [1442, 376] on span "Contribution Profit LTV" at bounding box center [1448, 380] width 200 height 14
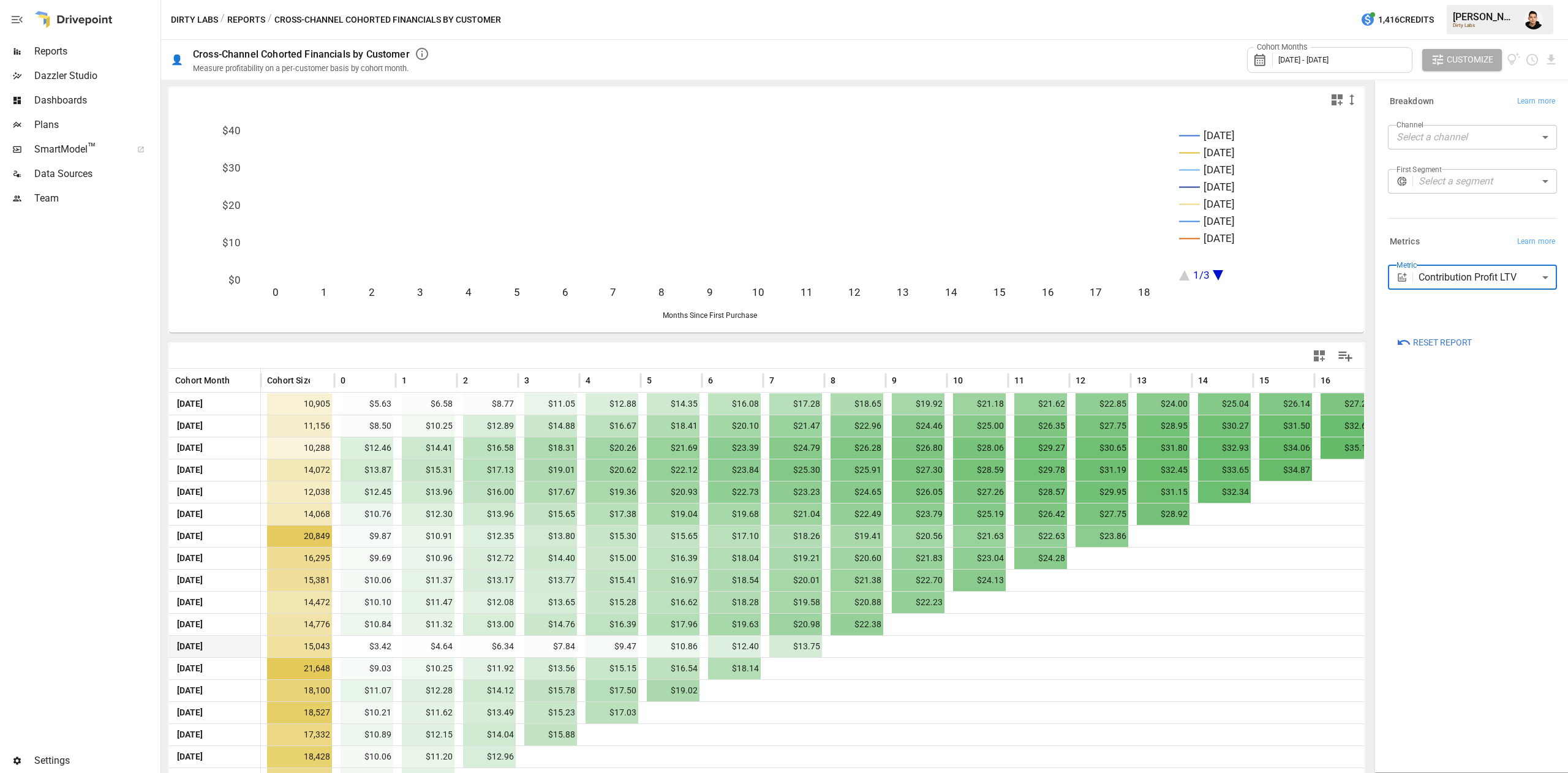
scroll to position [64, 0]
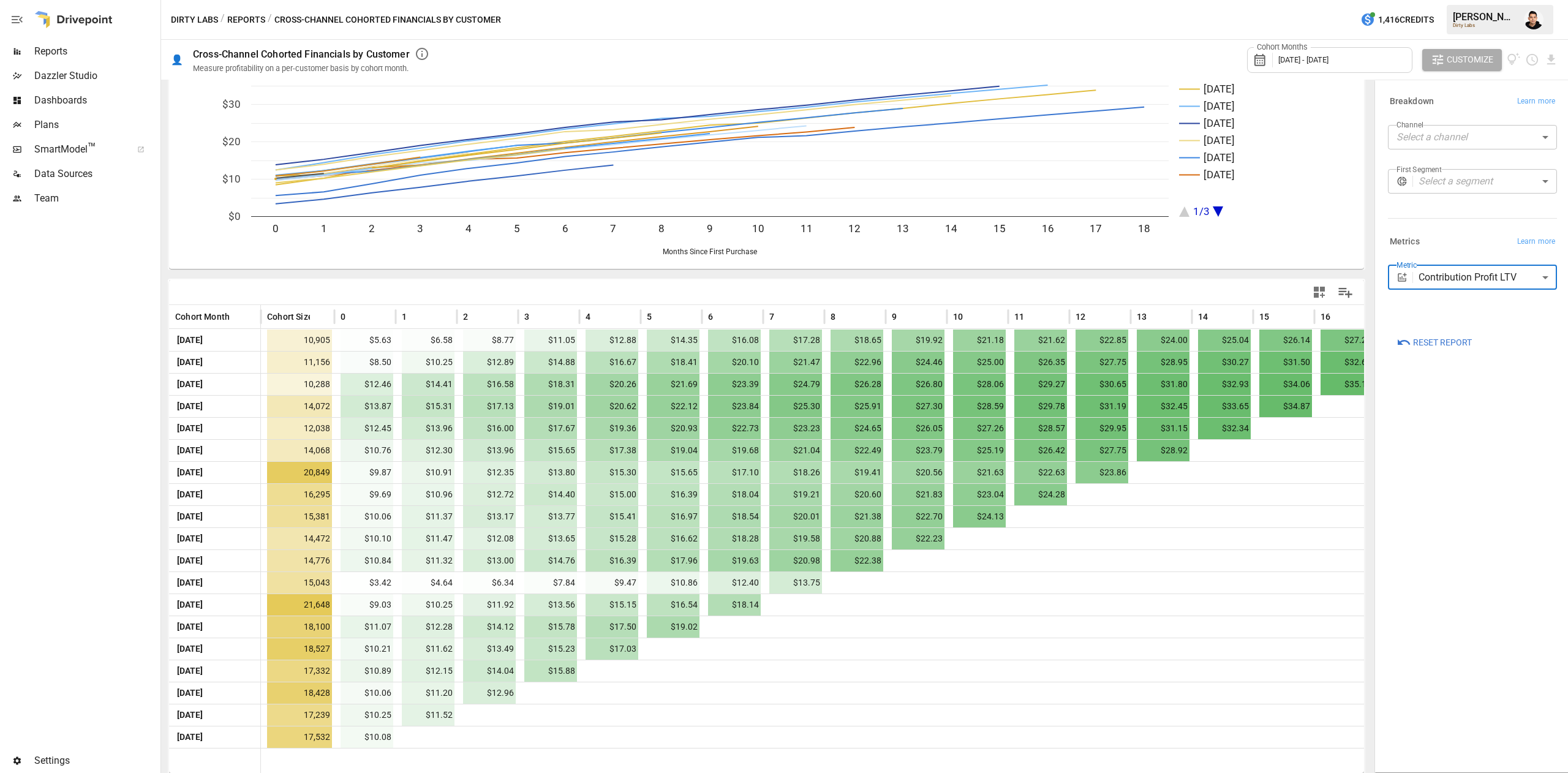
click at [1500, 544] on div "**********" at bounding box center [1472, 426] width 189 height 686
click at [1456, 0] on body "Reports Dazzler Studio Dashboards Plans SmartModel ™ Data Sources Team Settings…" at bounding box center [784, 0] width 1568 height 0
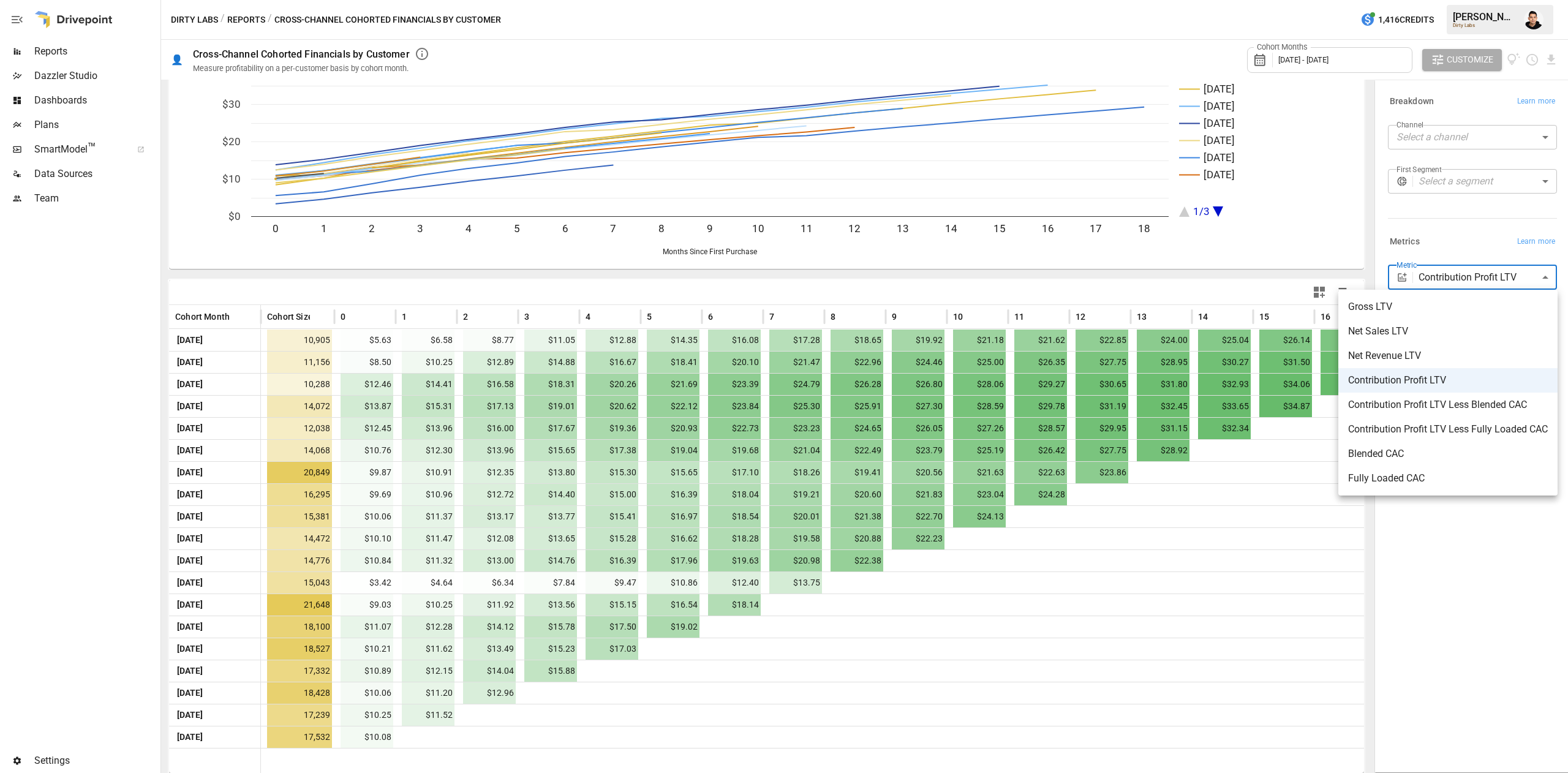
click at [1451, 413] on li "Contribution Profit LTV Less Blended CAC" at bounding box center [1448, 405] width 219 height 24
type input "**********"
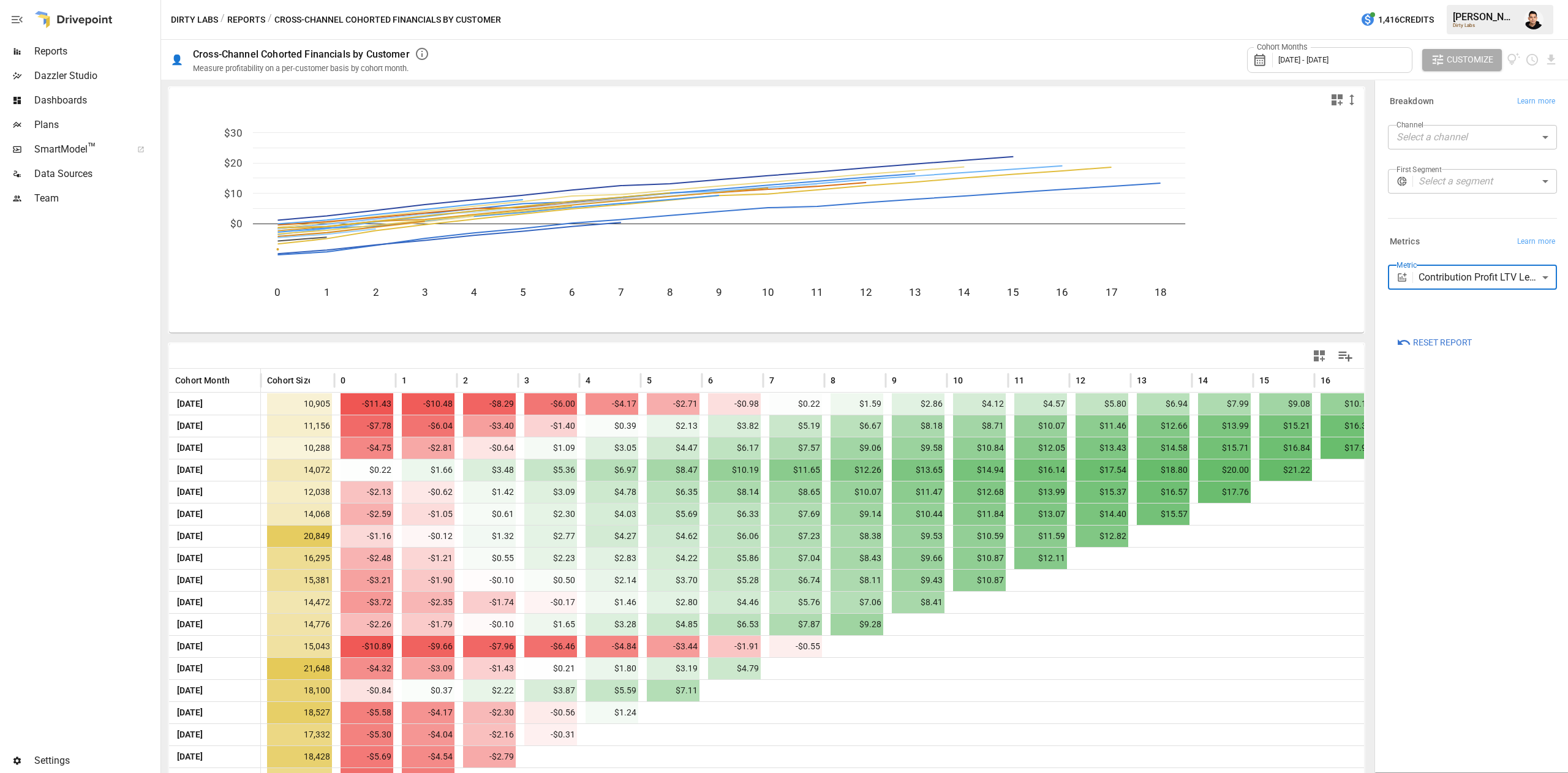
scroll to position [64, 0]
